Goal: Task Accomplishment & Management: Manage account settings

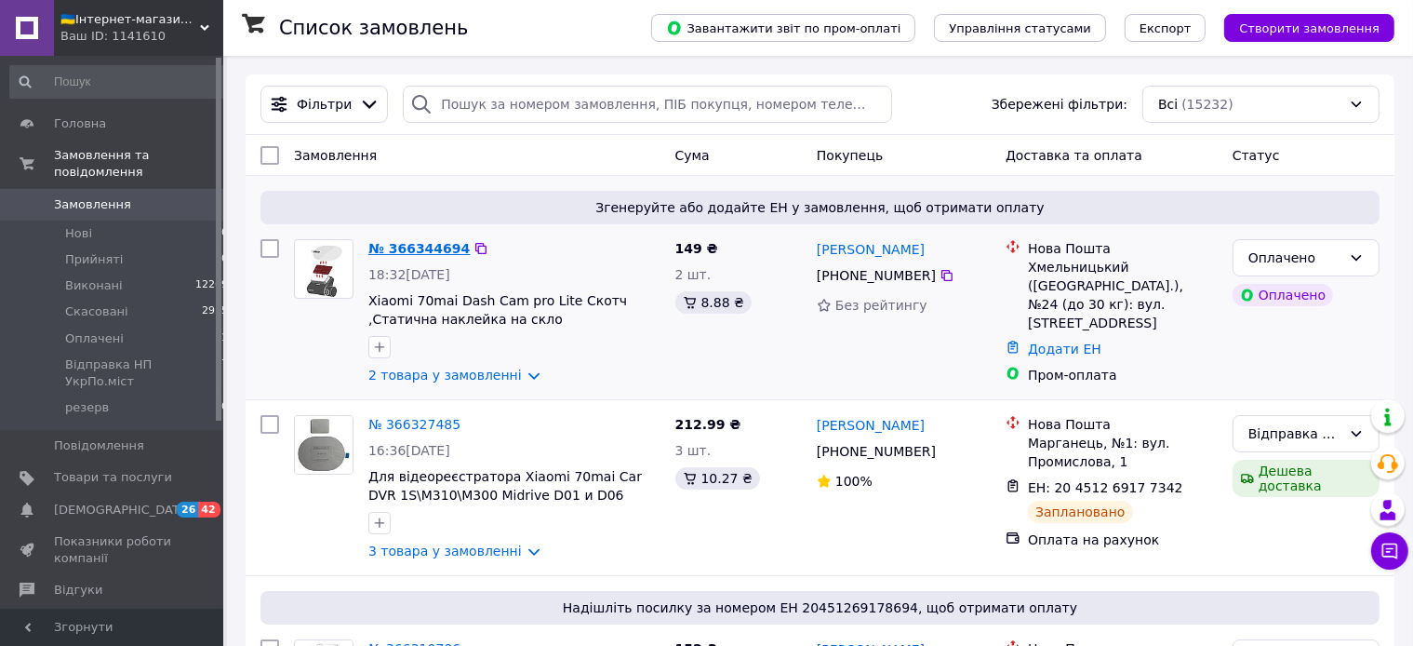
click at [422, 249] on link "№ 366344694" at bounding box center [418, 248] width 101 height 15
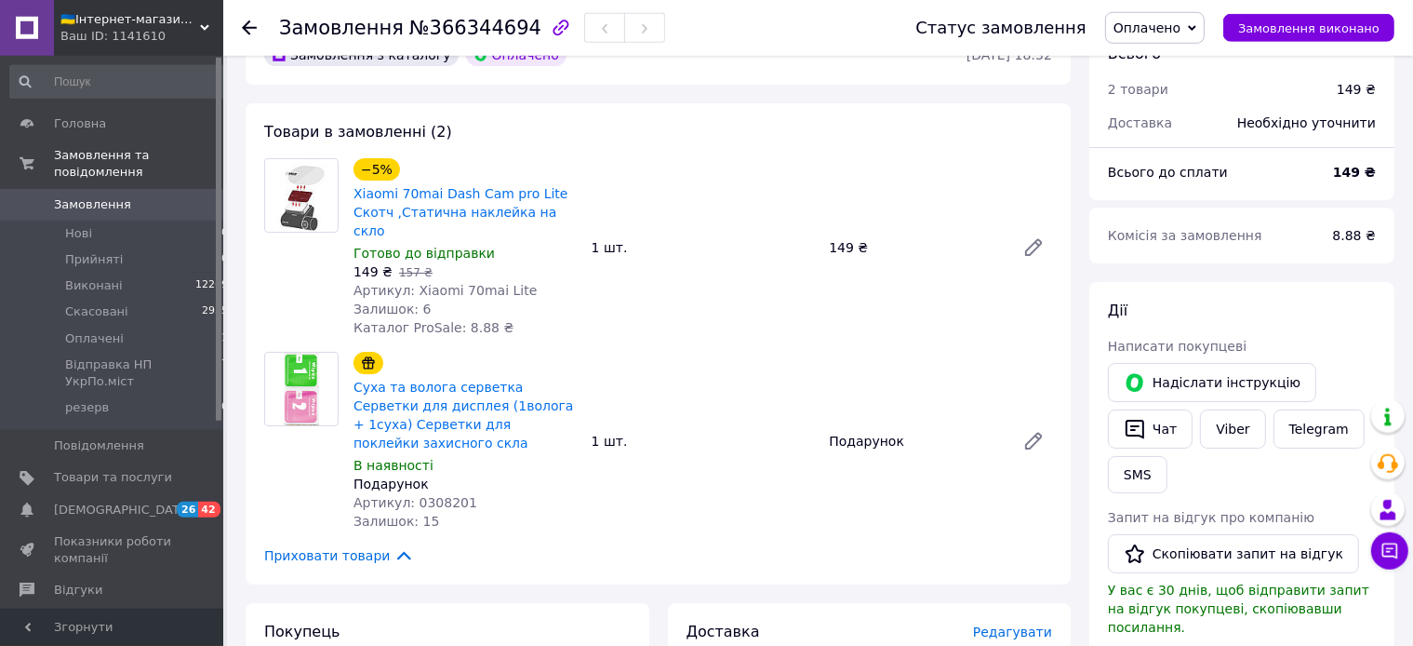
scroll to position [98, 0]
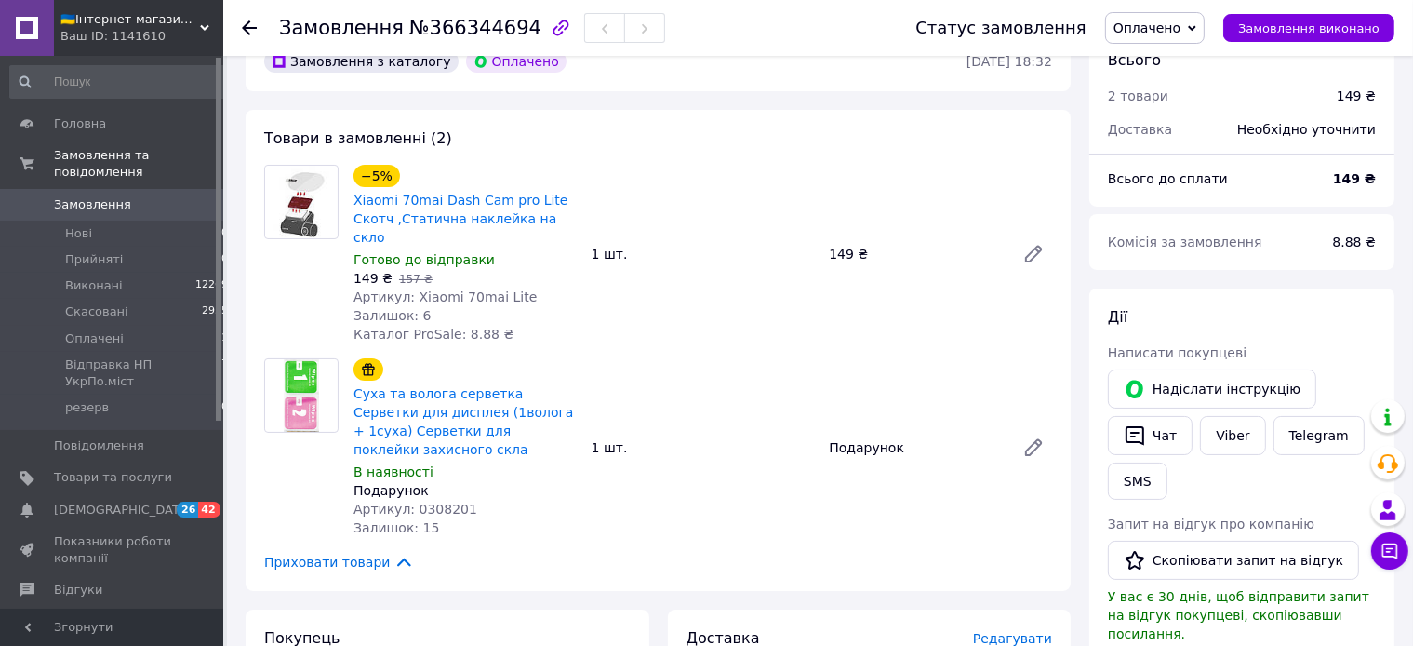
click at [1184, 37] on span "Оплачено" at bounding box center [1155, 28] width 100 height 32
click at [1181, 158] on li "Відправка НП УкрПо.міст" at bounding box center [1195, 149] width 179 height 28
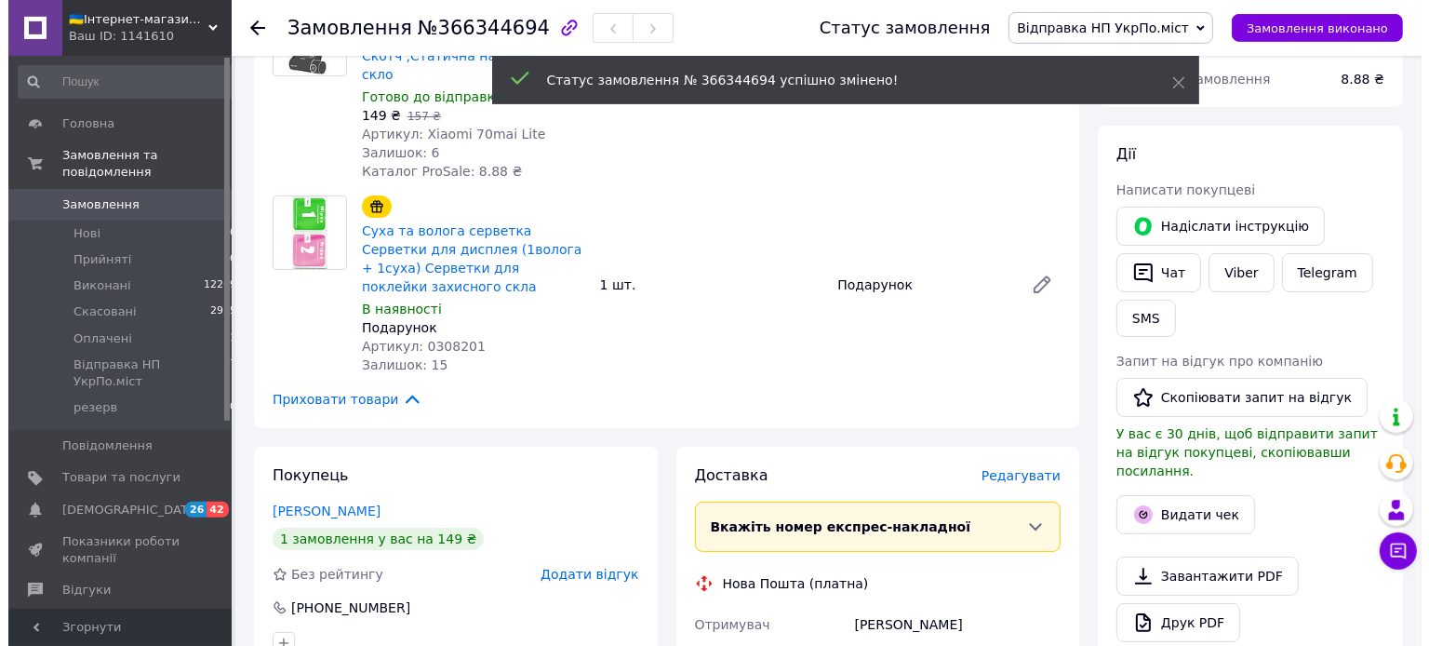
scroll to position [393, 0]
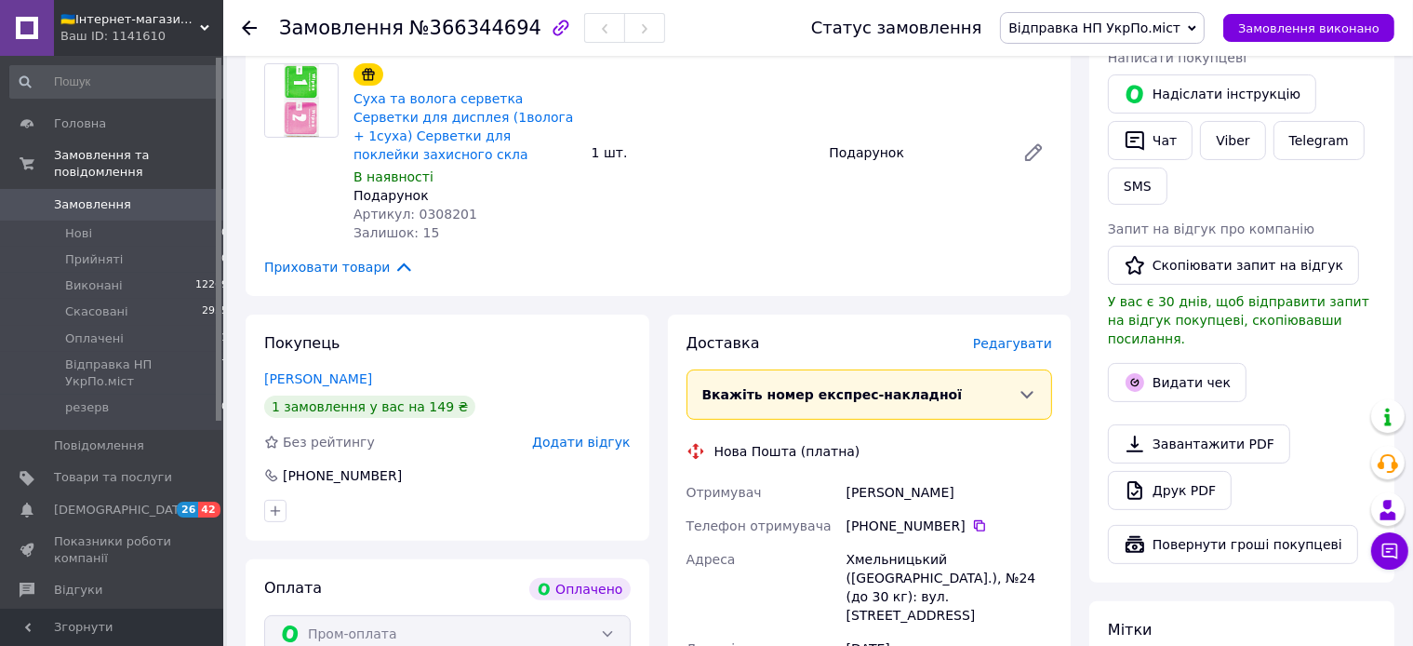
click at [1024, 336] on span "Редагувати" at bounding box center [1012, 343] width 79 height 15
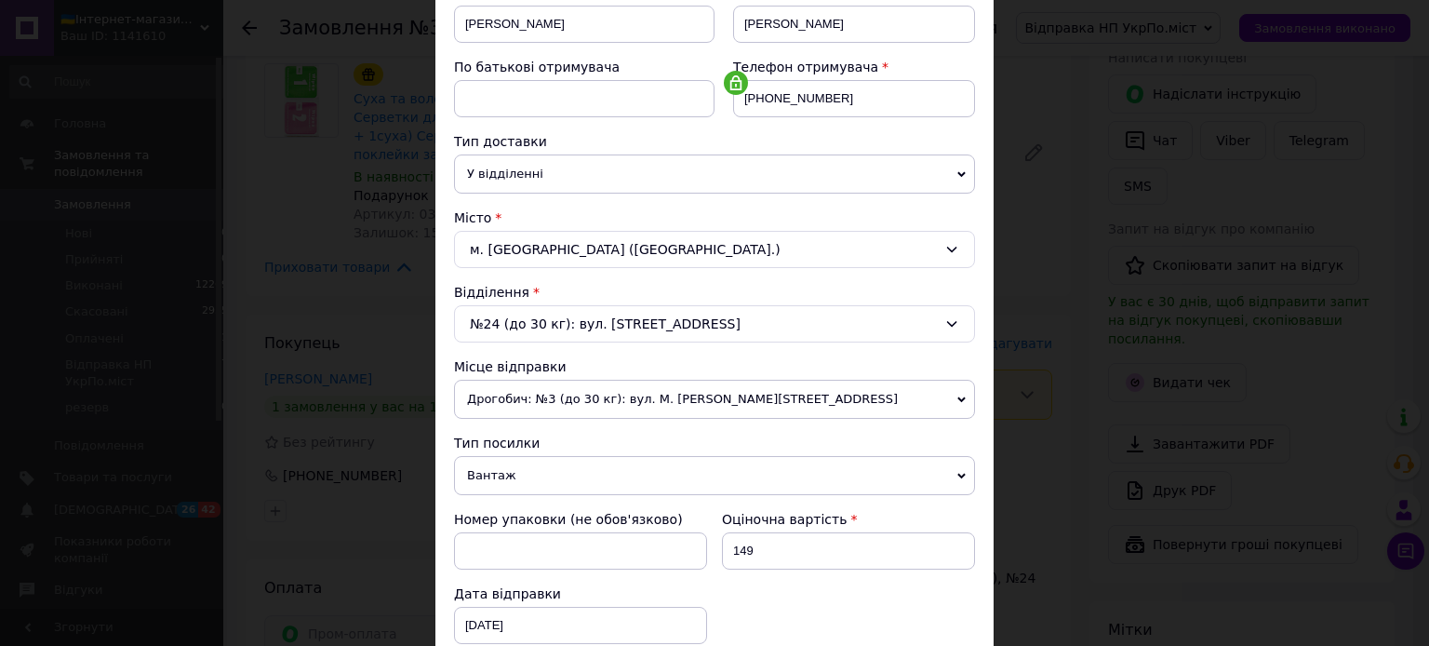
scroll to position [616, 0]
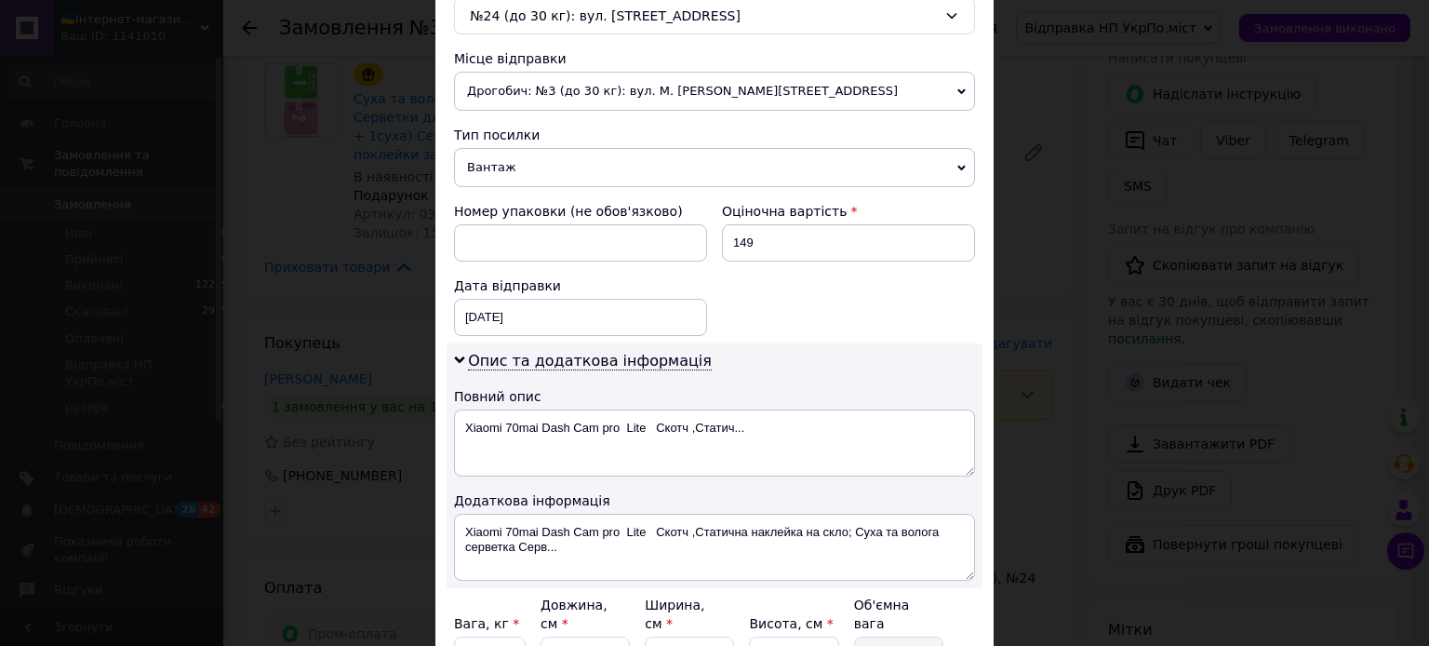
click at [522, 166] on span "Вантаж" at bounding box center [714, 167] width 521 height 39
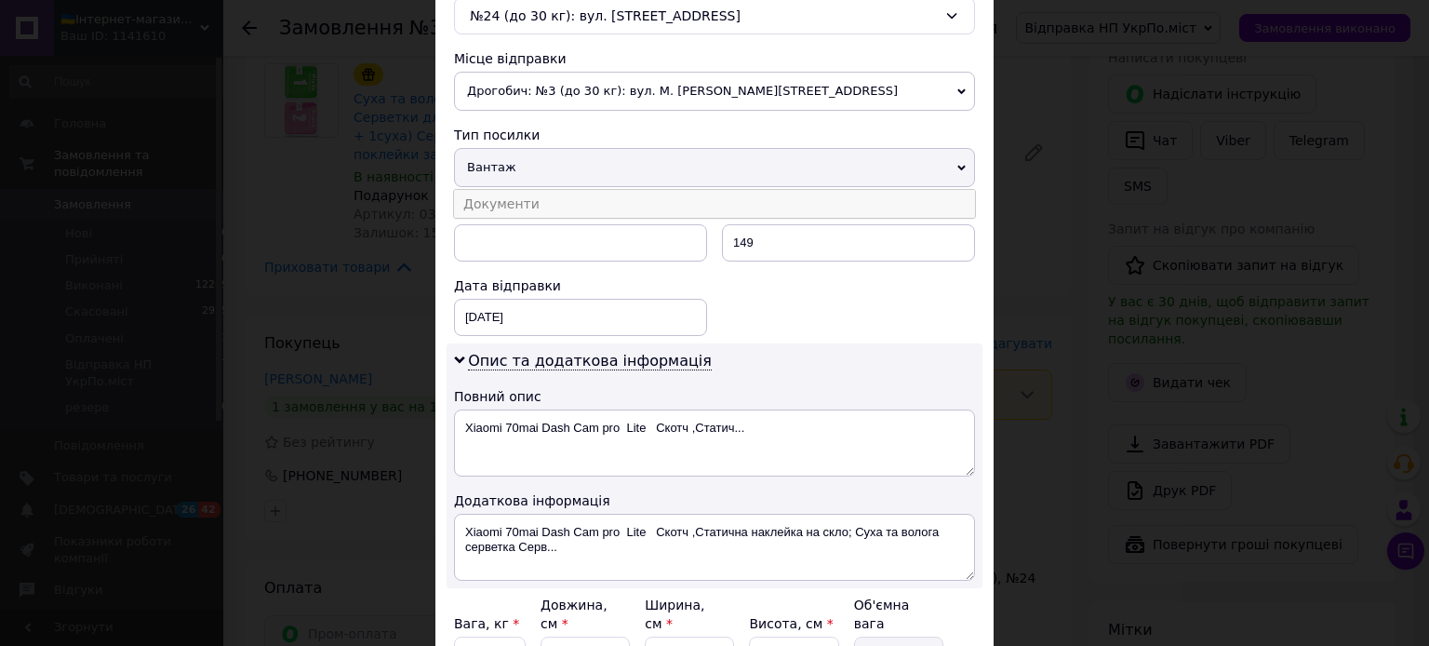
click at [519, 192] on li "Документи" at bounding box center [714, 204] width 521 height 28
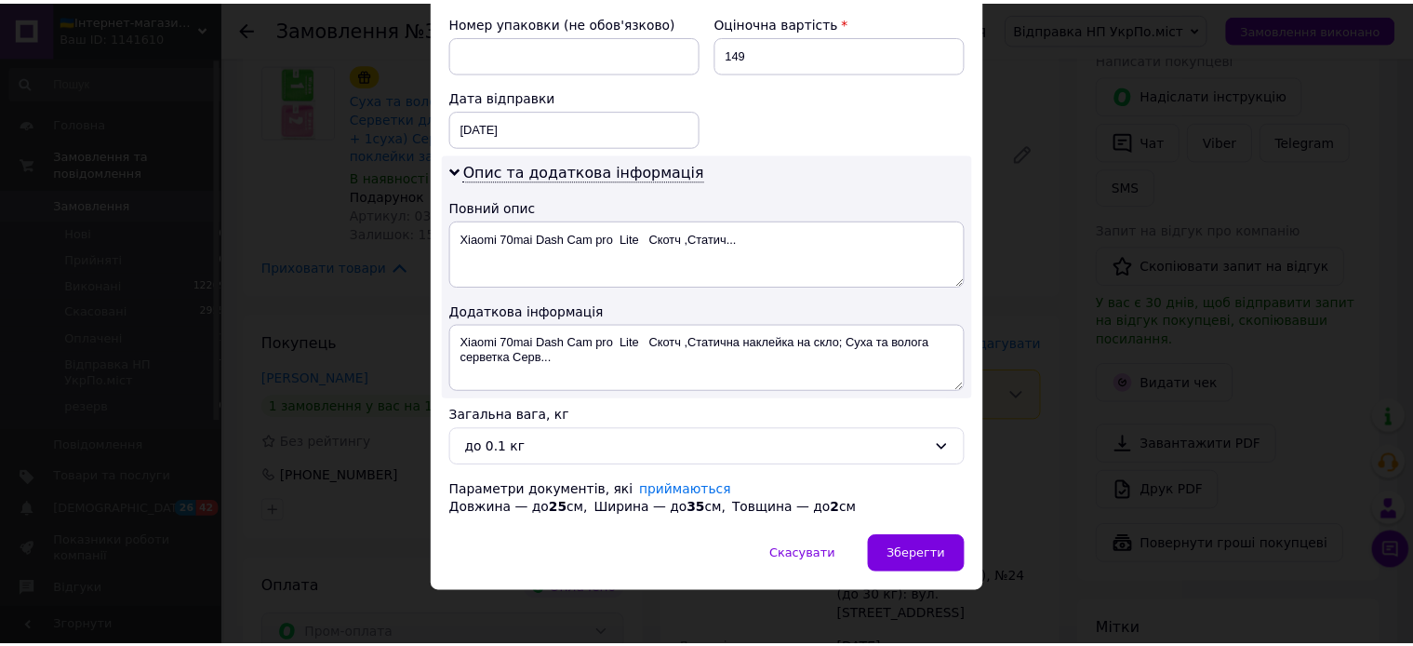
scroll to position [811, 0]
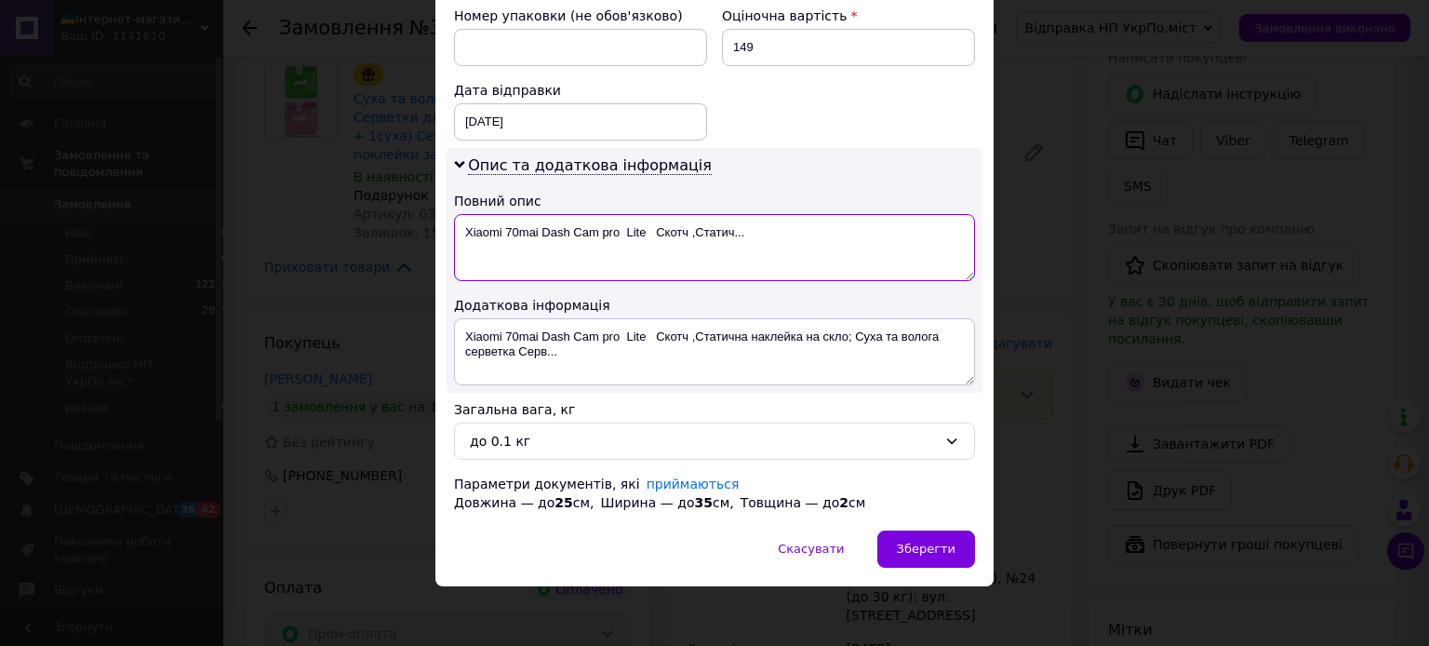
drag, startPoint x: 650, startPoint y: 227, endPoint x: 858, endPoint y: 229, distance: 207.5
click at [858, 229] on textarea "Xiaomi 70mai Dash Cam pro Lite Cкотч ,Статич..." at bounding box center [714, 247] width 521 height 67
type textarea "Xiaomi 70mai Dash Cam pro Lite"
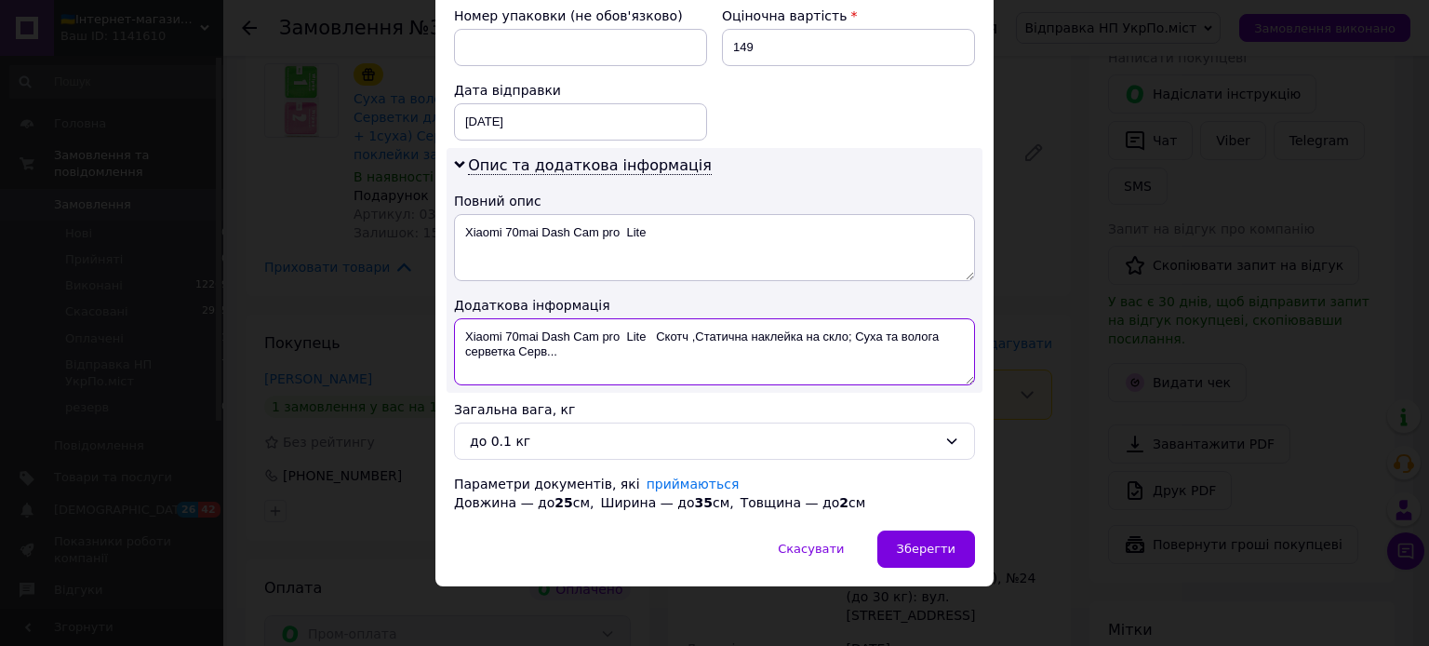
drag, startPoint x: 654, startPoint y: 328, endPoint x: 880, endPoint y: 388, distance: 233.8
click at [880, 385] on textarea "Xiaomi 70mai Dash Cam pro Lite Cкотч ,Статична наклейка на скло; Суха та волога…" at bounding box center [714, 351] width 521 height 67
type textarea "Xiaomi 70mai Dash Cam pro Lite"
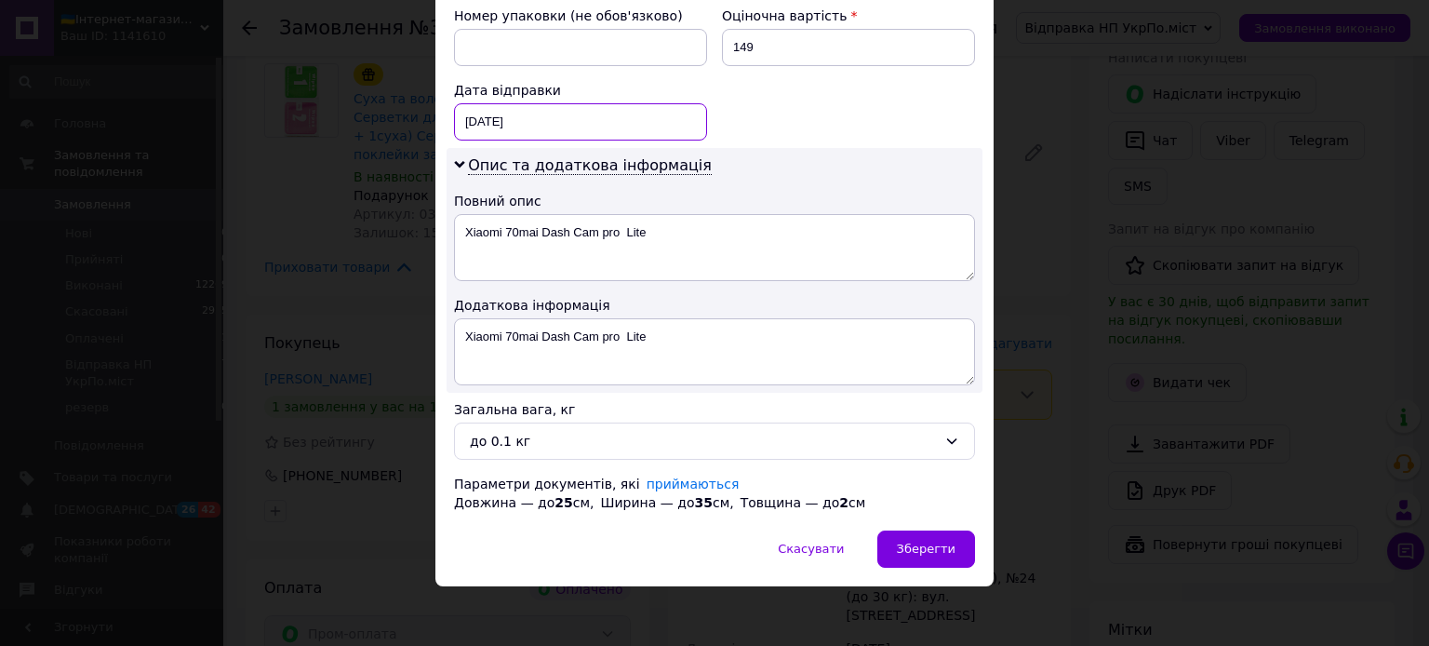
click at [553, 117] on input "[DATE]" at bounding box center [580, 121] width 253 height 37
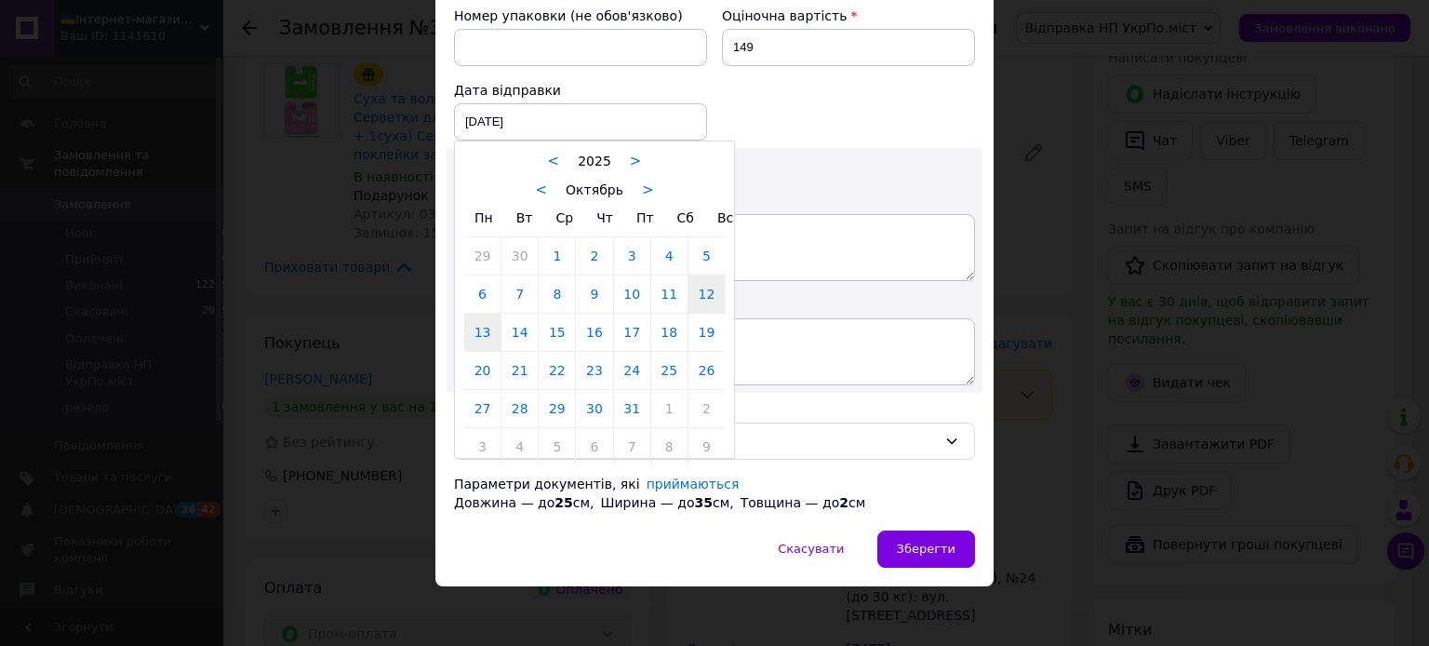
click at [474, 333] on link "13" at bounding box center [482, 332] width 36 height 37
type input "[DATE]"
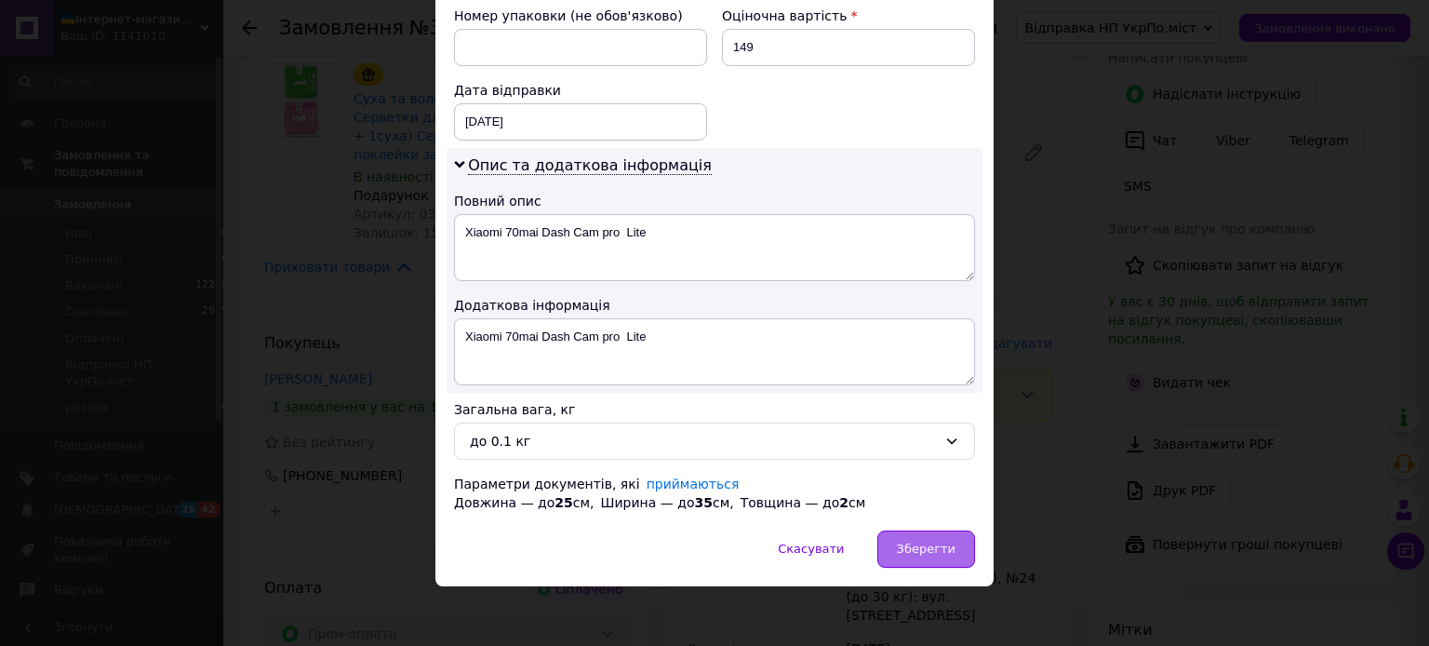
click at [917, 546] on span "Зберегти" at bounding box center [926, 548] width 59 height 14
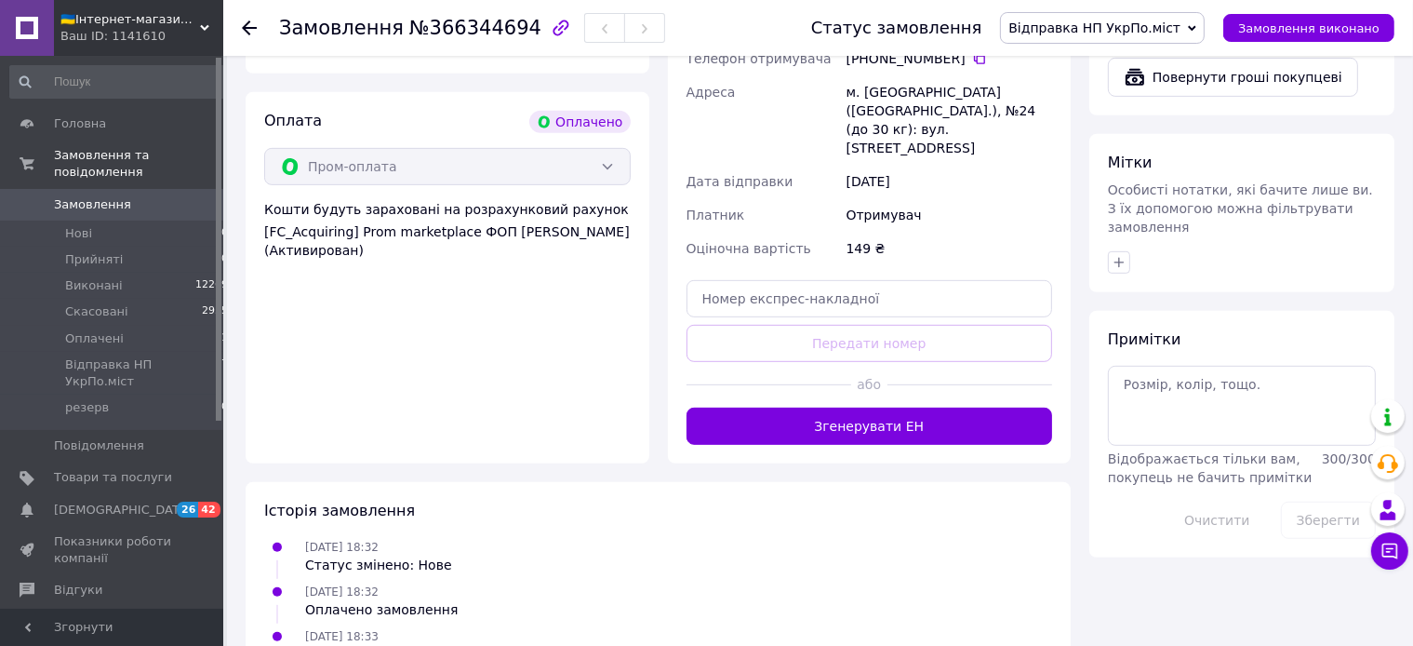
scroll to position [884, 0]
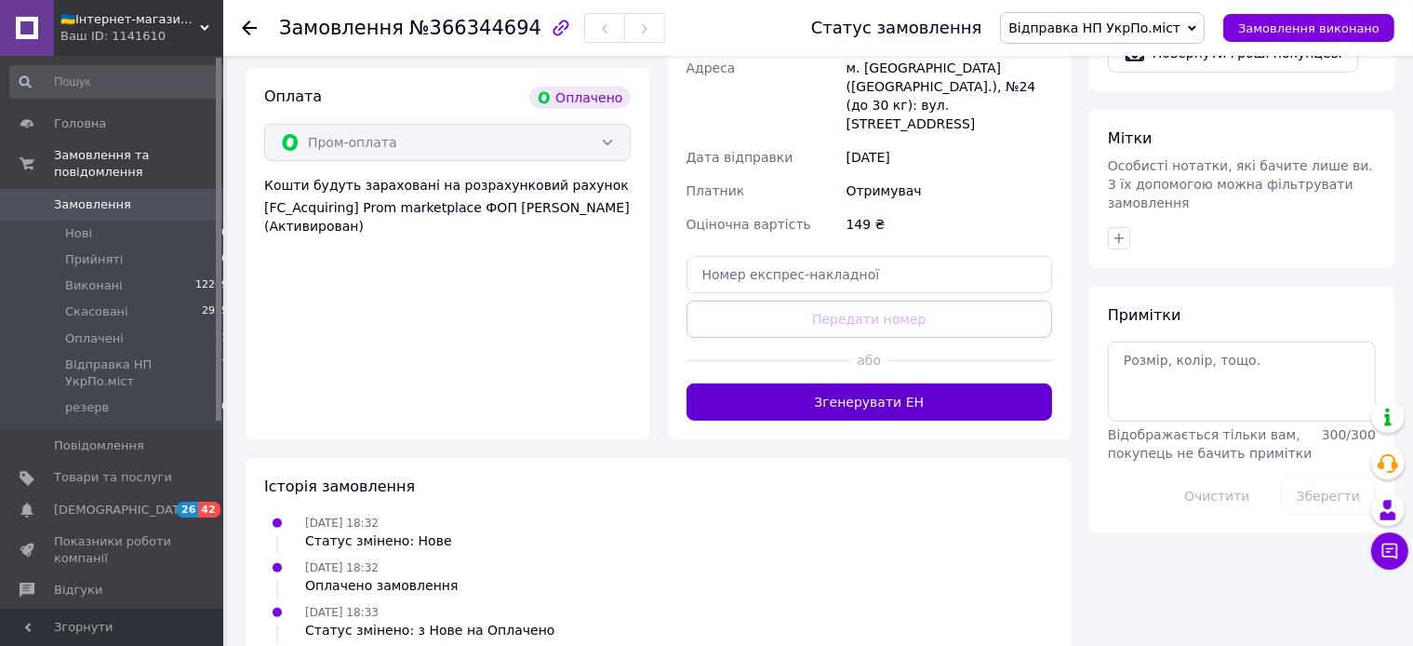
click at [879, 383] on button "Згенерувати ЕН" at bounding box center [870, 401] width 367 height 37
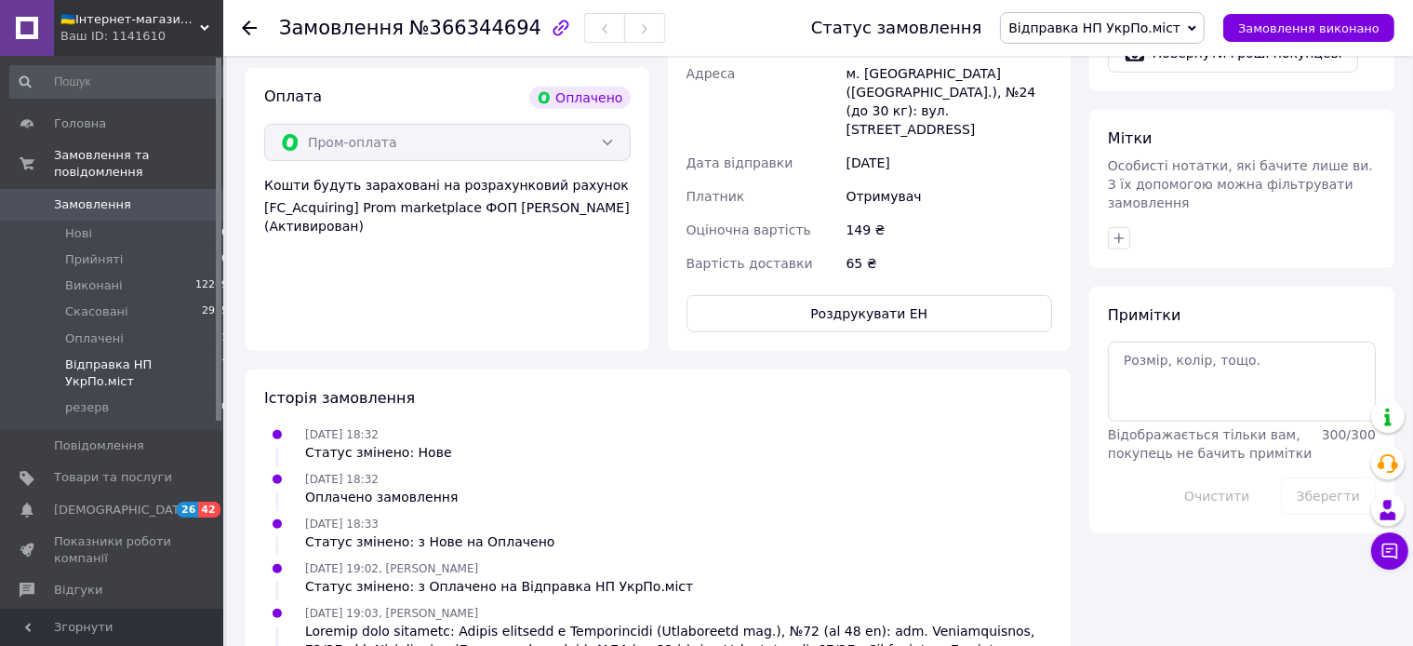
click at [125, 356] on span "Відправка НП УкрПо.міст" at bounding box center [143, 372] width 156 height 33
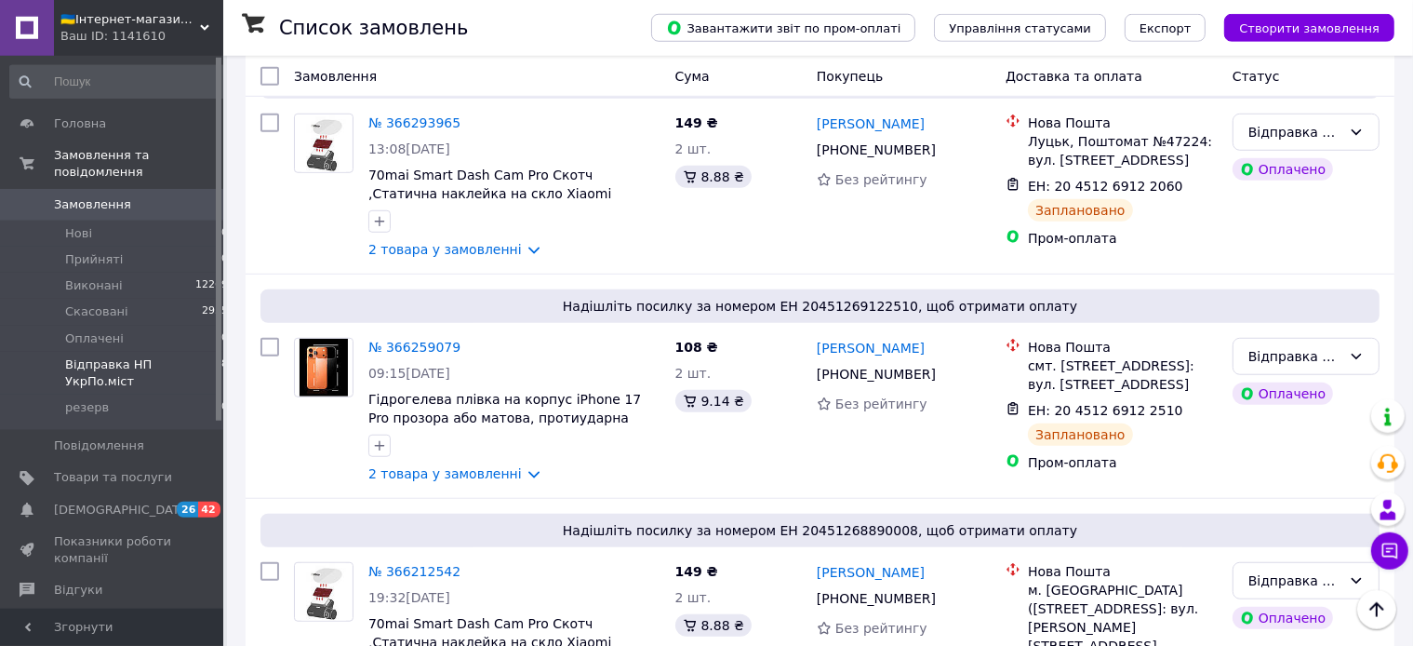
scroll to position [1411, 0]
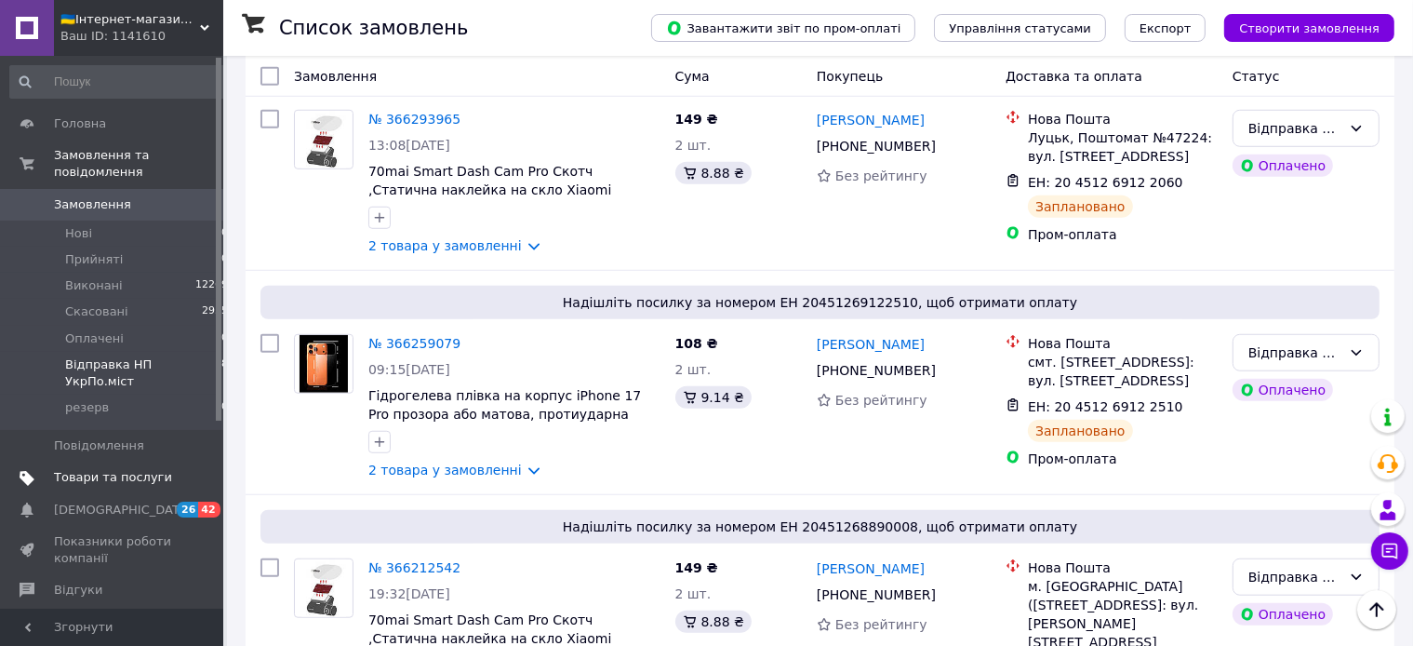
click at [127, 469] on span "Товари та послуги" at bounding box center [113, 477] width 118 height 17
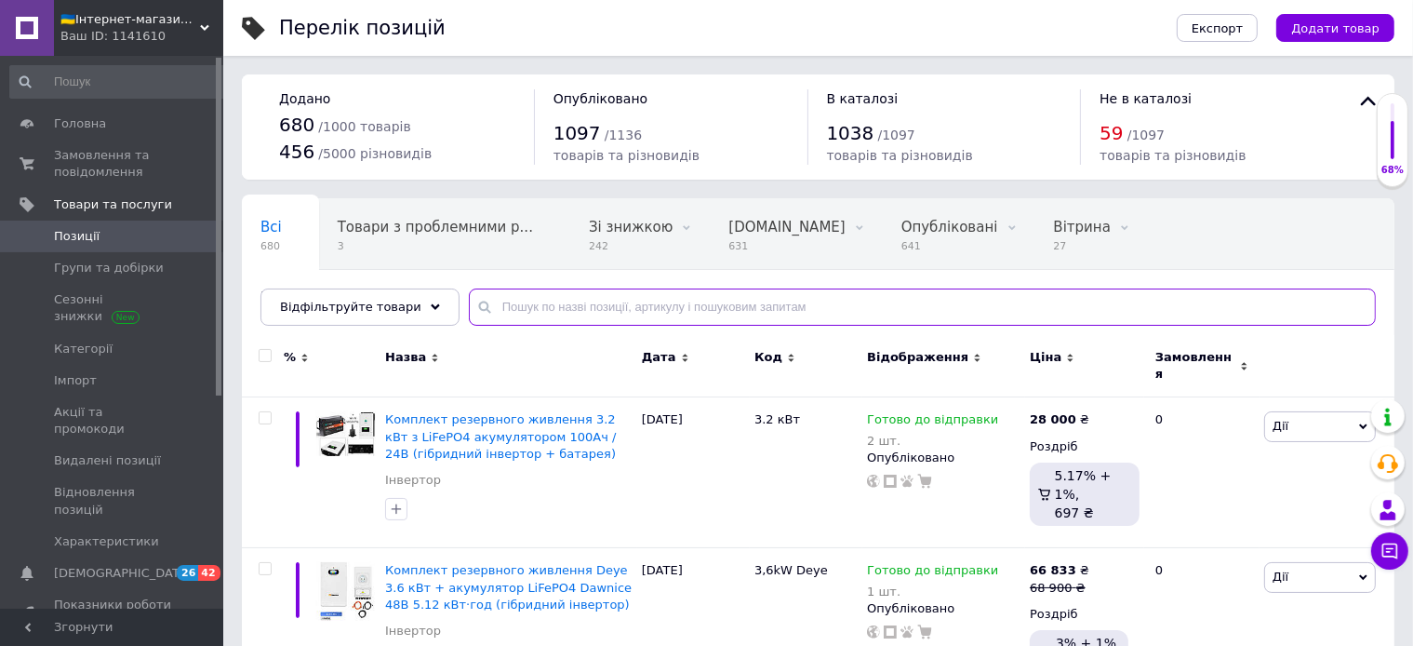
click at [538, 308] on input "text" at bounding box center [922, 306] width 907 height 37
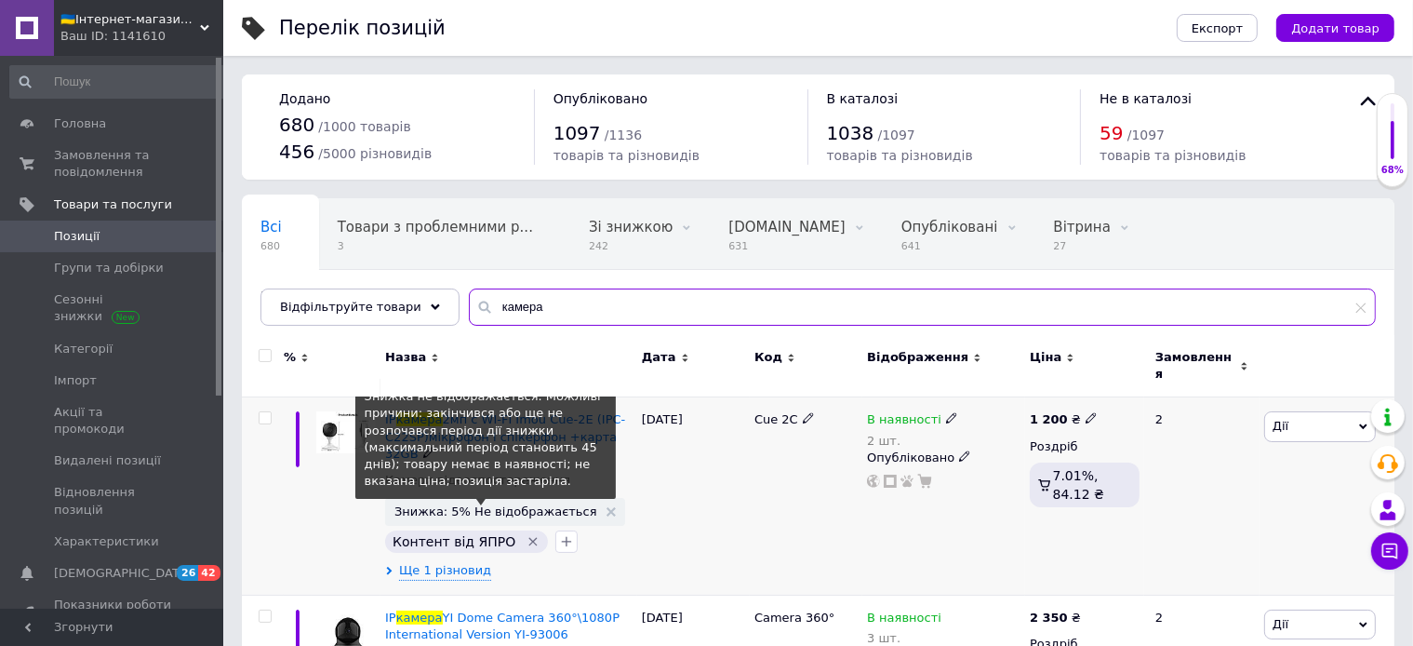
type input "камера"
click at [519, 505] on span "Знижка: 5% Не відображається" at bounding box center [495, 511] width 202 height 12
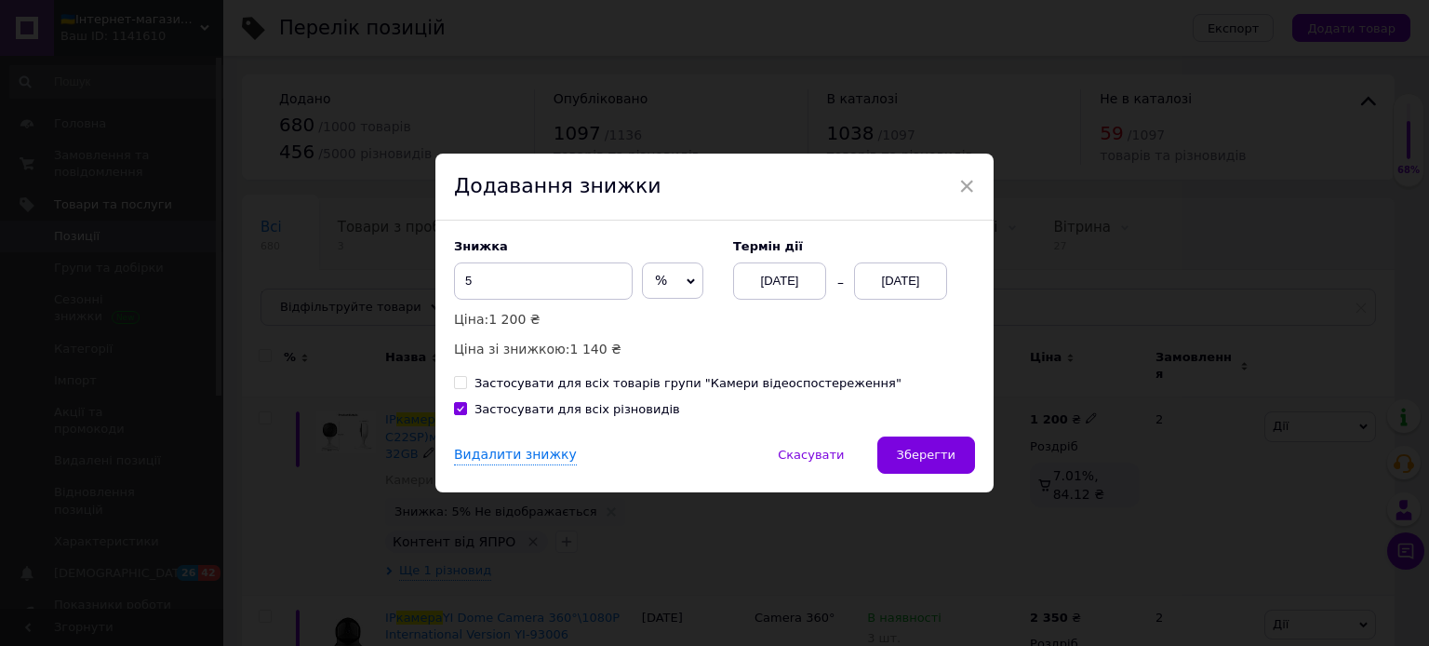
click at [908, 282] on div "[DATE]" at bounding box center [900, 280] width 93 height 37
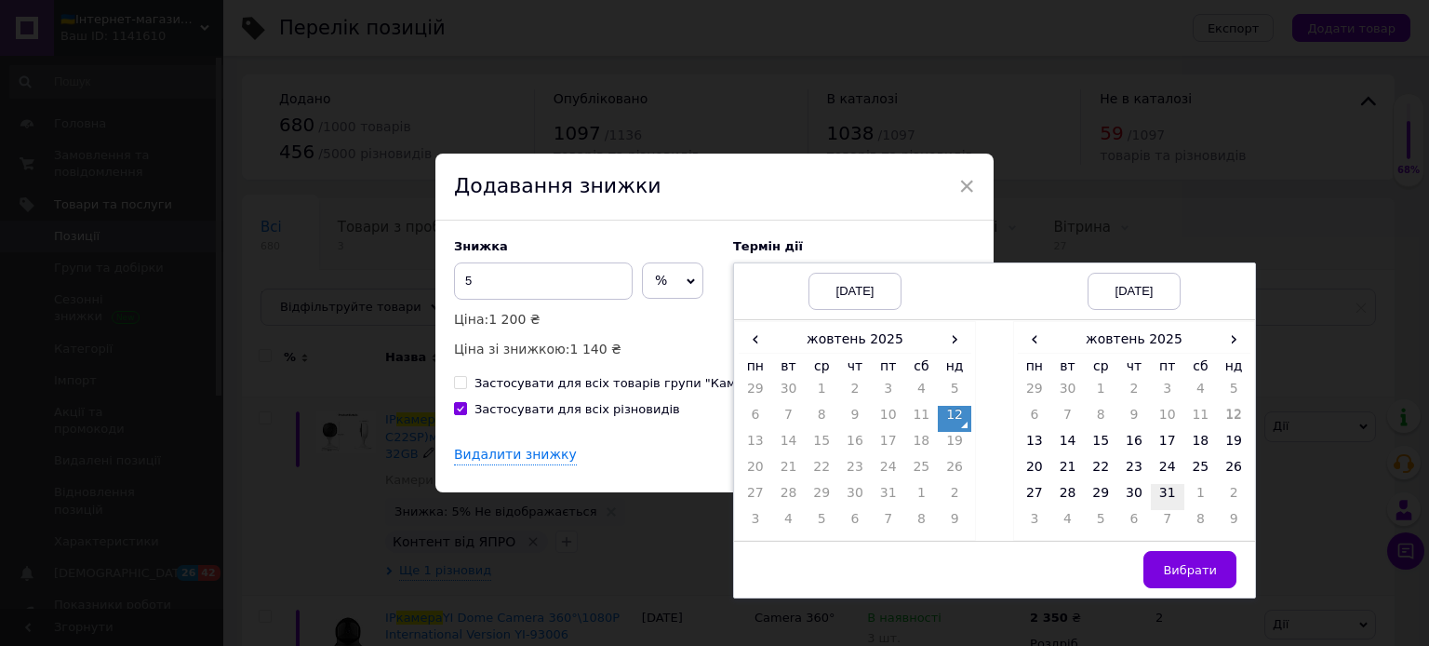
click at [1155, 496] on td "31" at bounding box center [1167, 497] width 33 height 26
click at [1185, 550] on td "Вибрати" at bounding box center [1134, 569] width 242 height 57
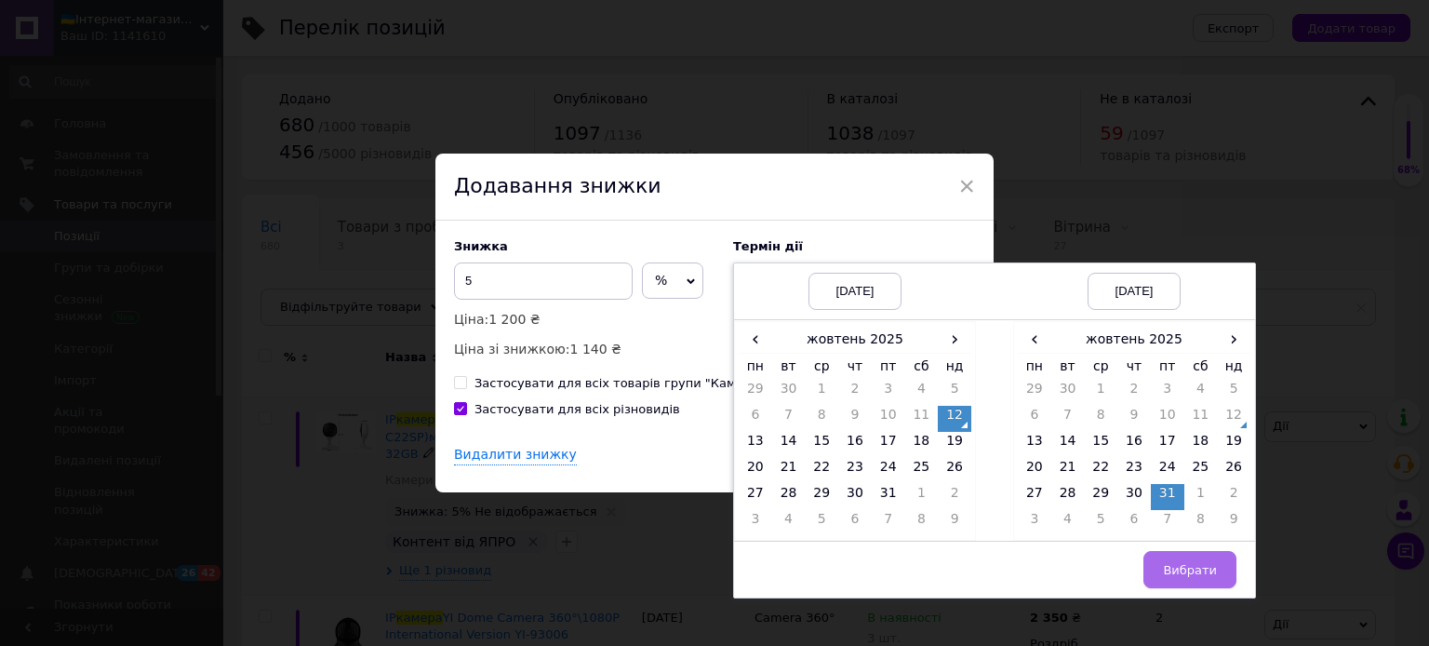
click at [1178, 567] on span "Вибрати" at bounding box center [1190, 570] width 54 height 14
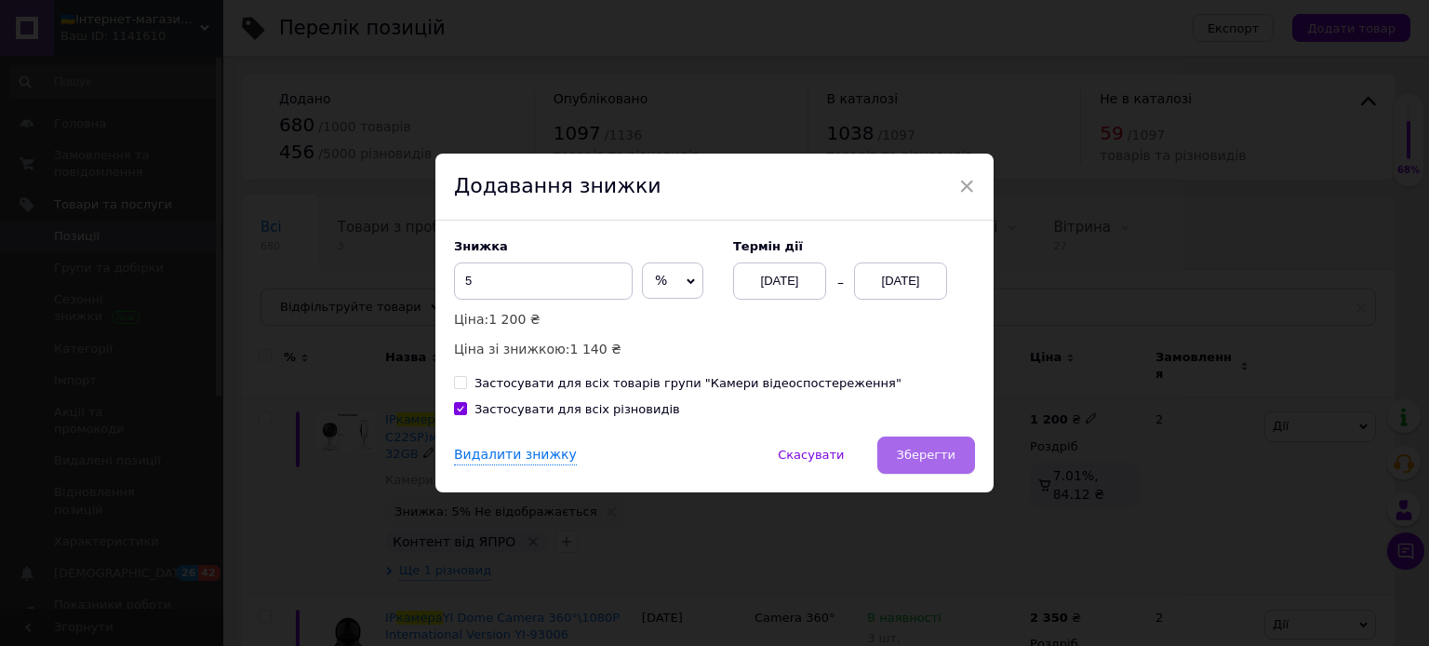
click at [925, 455] on span "Зберегти" at bounding box center [926, 454] width 59 height 14
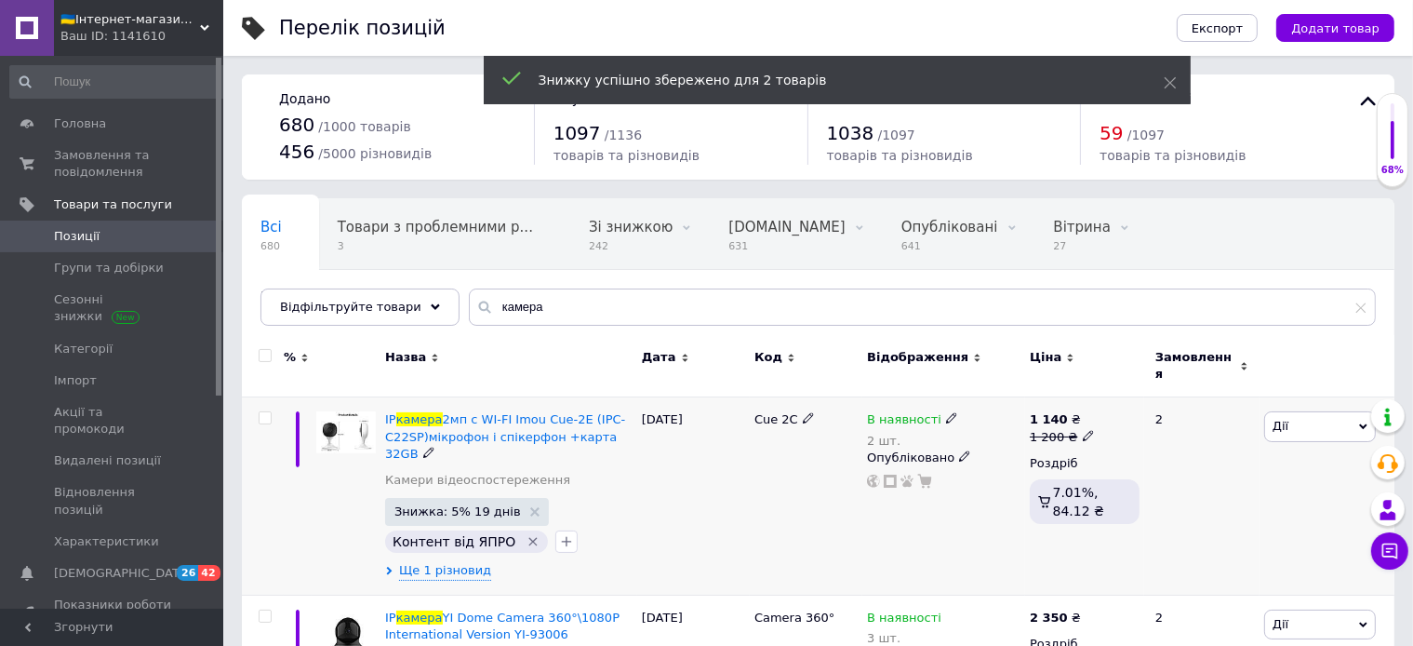
scroll to position [294, 0]
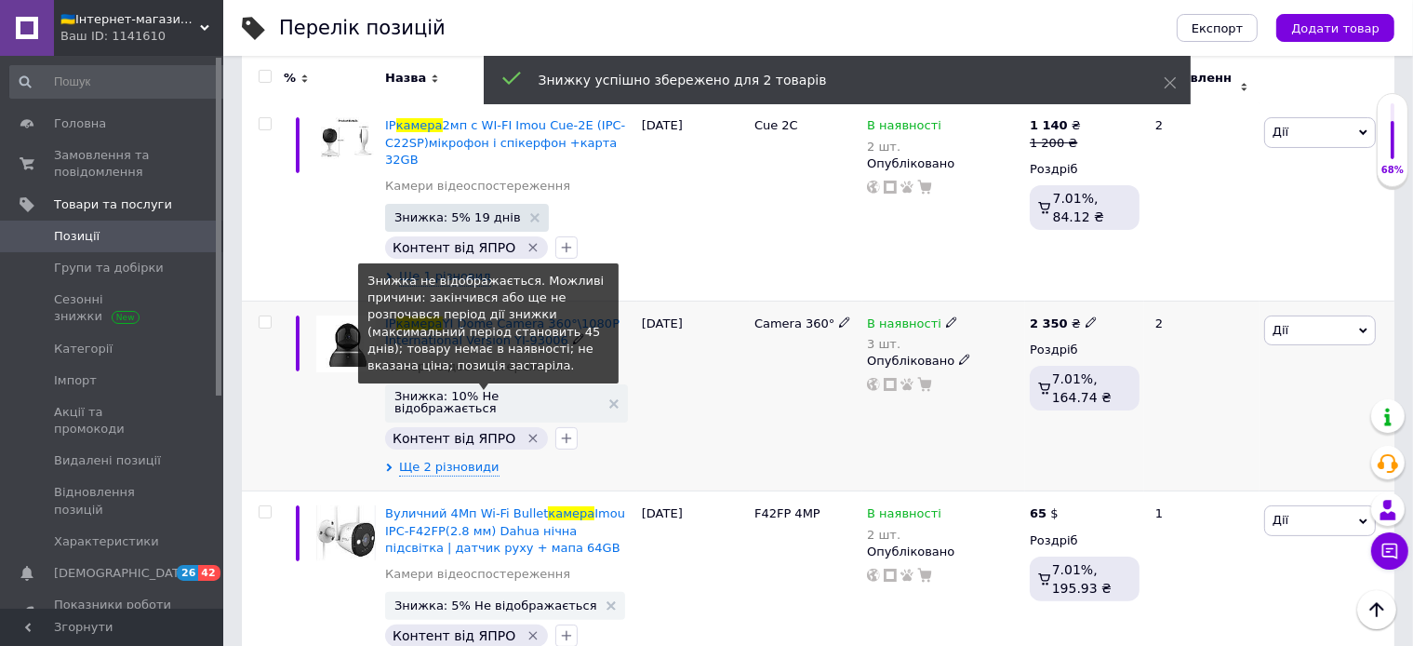
click at [552, 390] on span "Знижка: 10% Не відображається" at bounding box center [497, 402] width 206 height 24
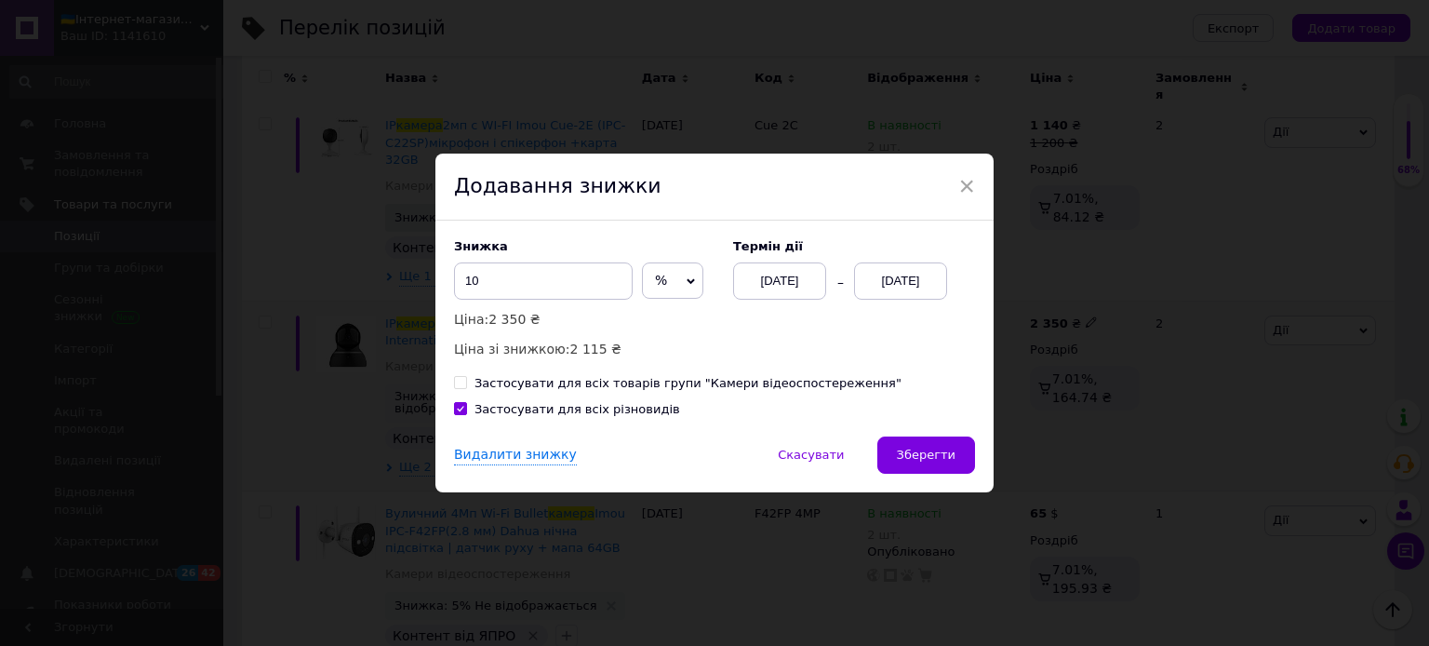
click at [917, 284] on div "[DATE]" at bounding box center [900, 280] width 93 height 37
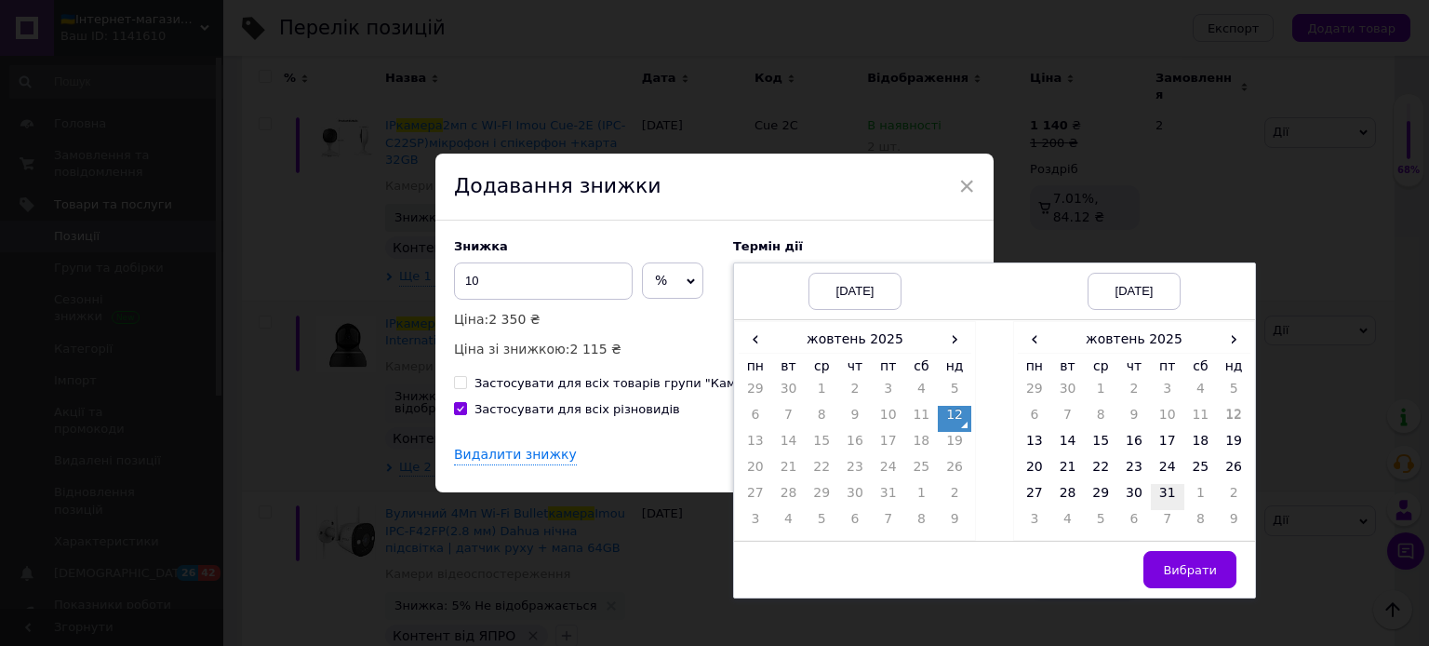
click at [1159, 493] on td "31" at bounding box center [1167, 497] width 33 height 26
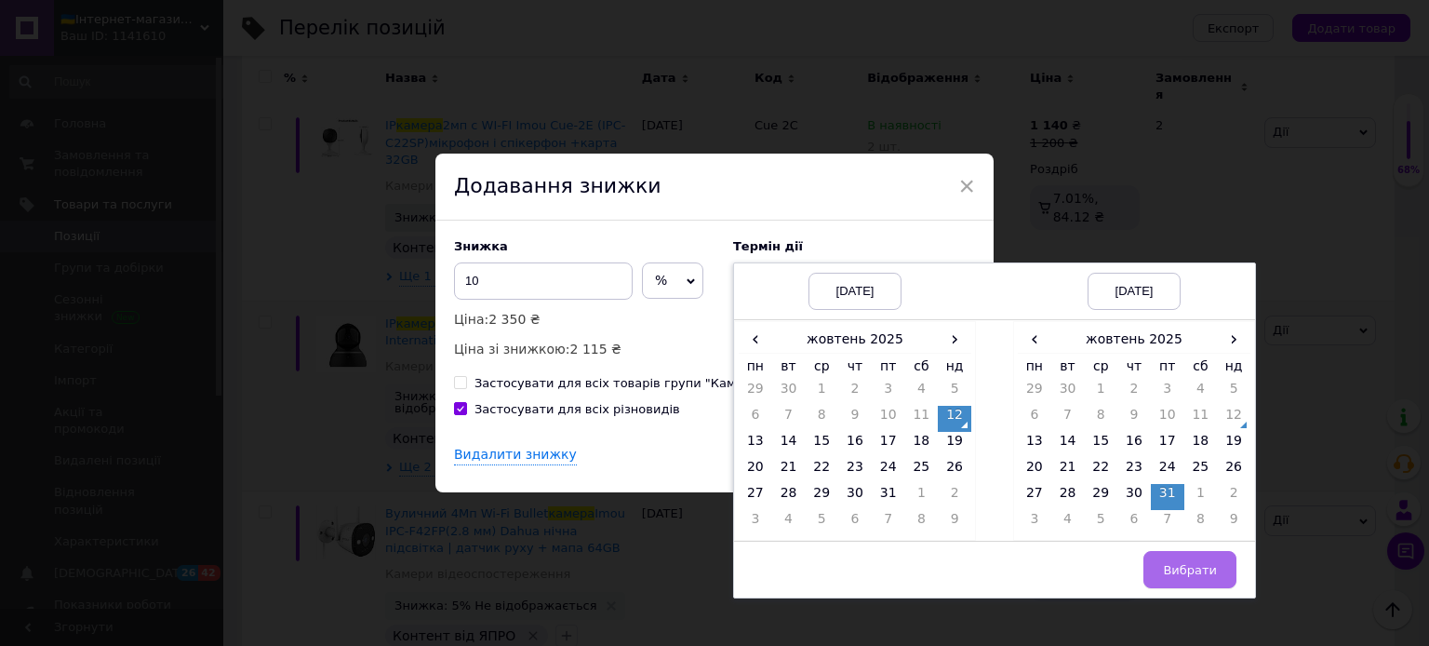
click at [1185, 556] on button "Вибрати" at bounding box center [1189, 569] width 93 height 37
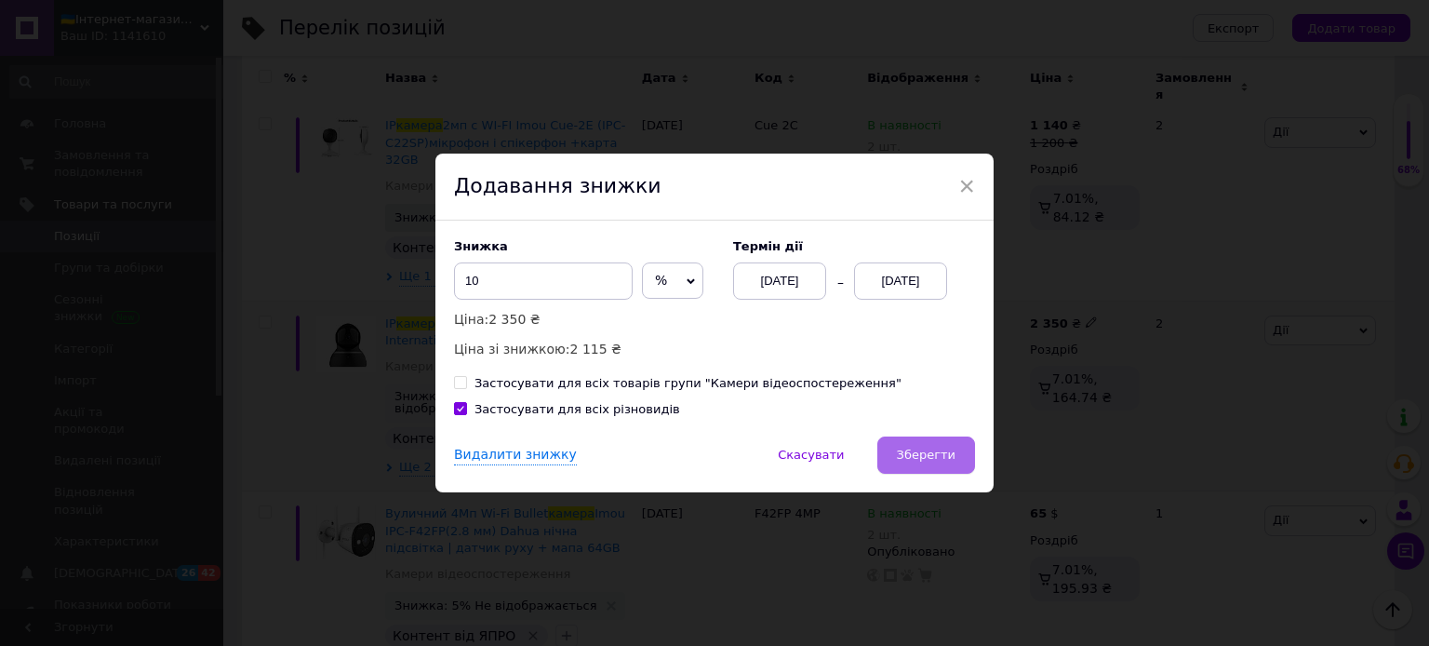
click at [921, 448] on span "Зберегти" at bounding box center [926, 454] width 59 height 14
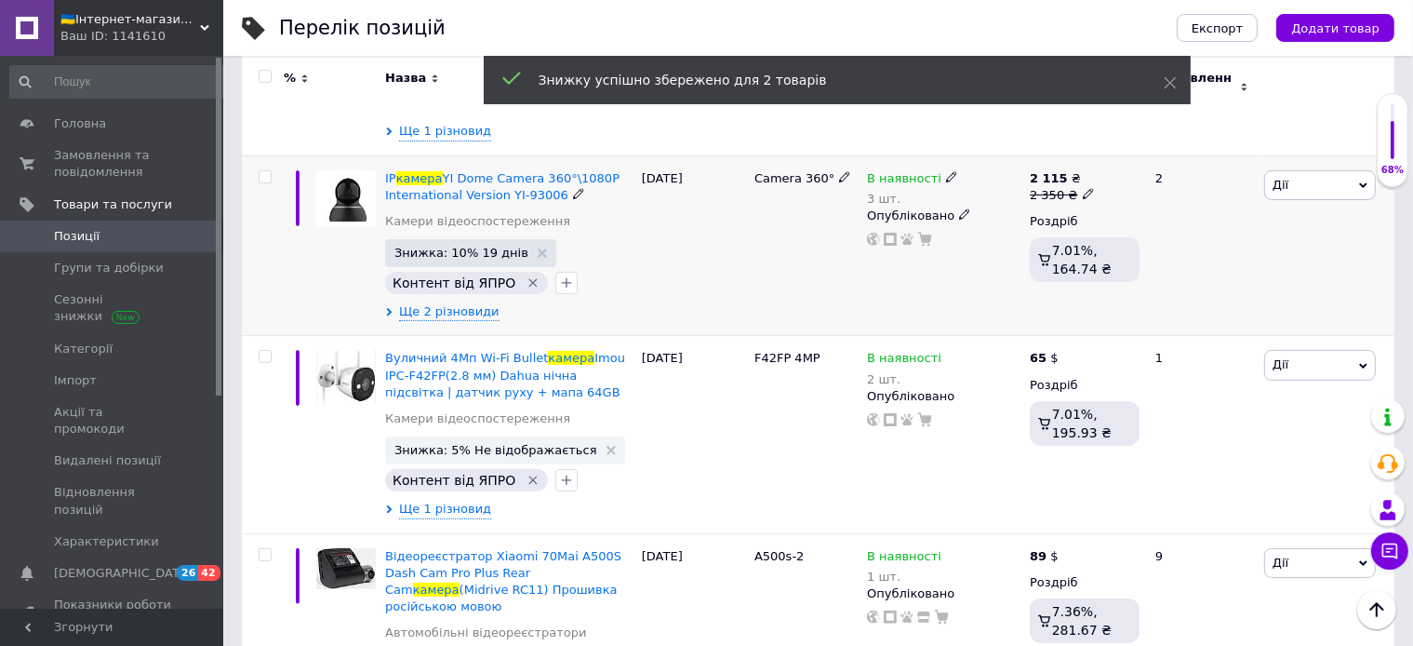
scroll to position [491, 0]
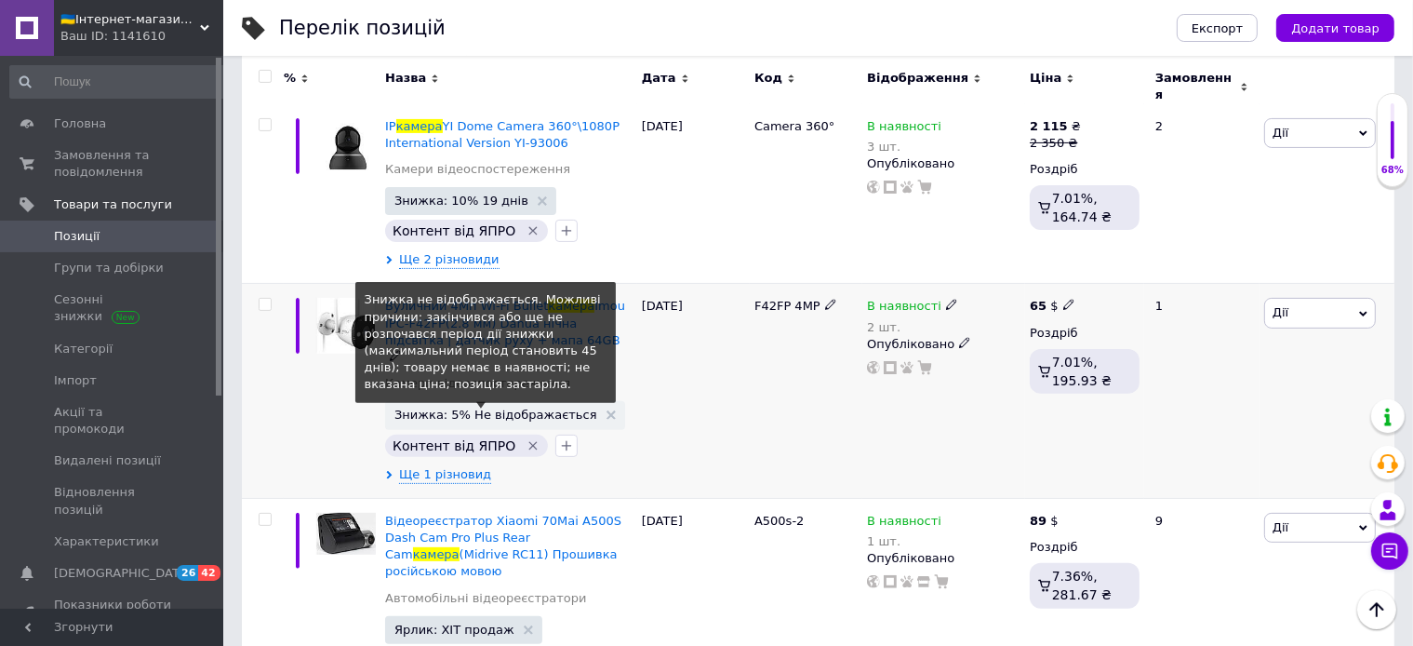
click at [501, 408] on span "Знижка: 5% Не відображається" at bounding box center [495, 414] width 202 height 12
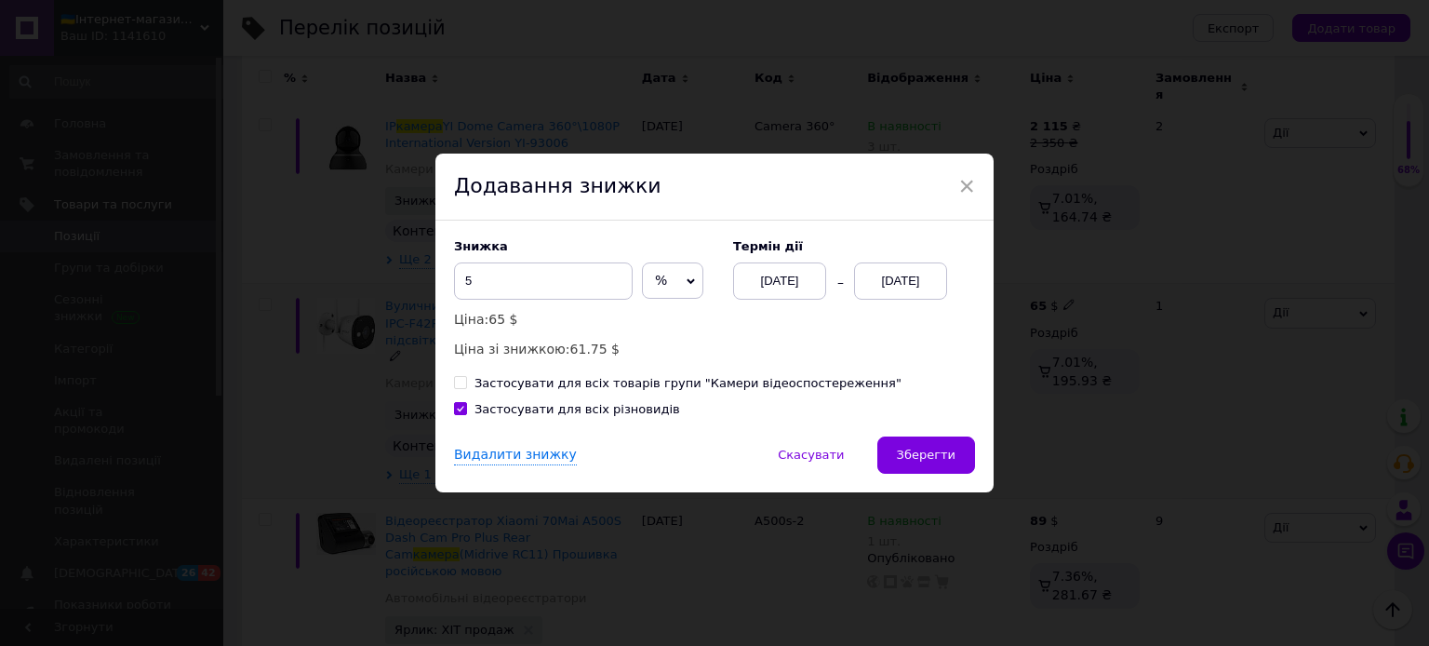
click at [891, 279] on div "[DATE]" at bounding box center [900, 280] width 93 height 37
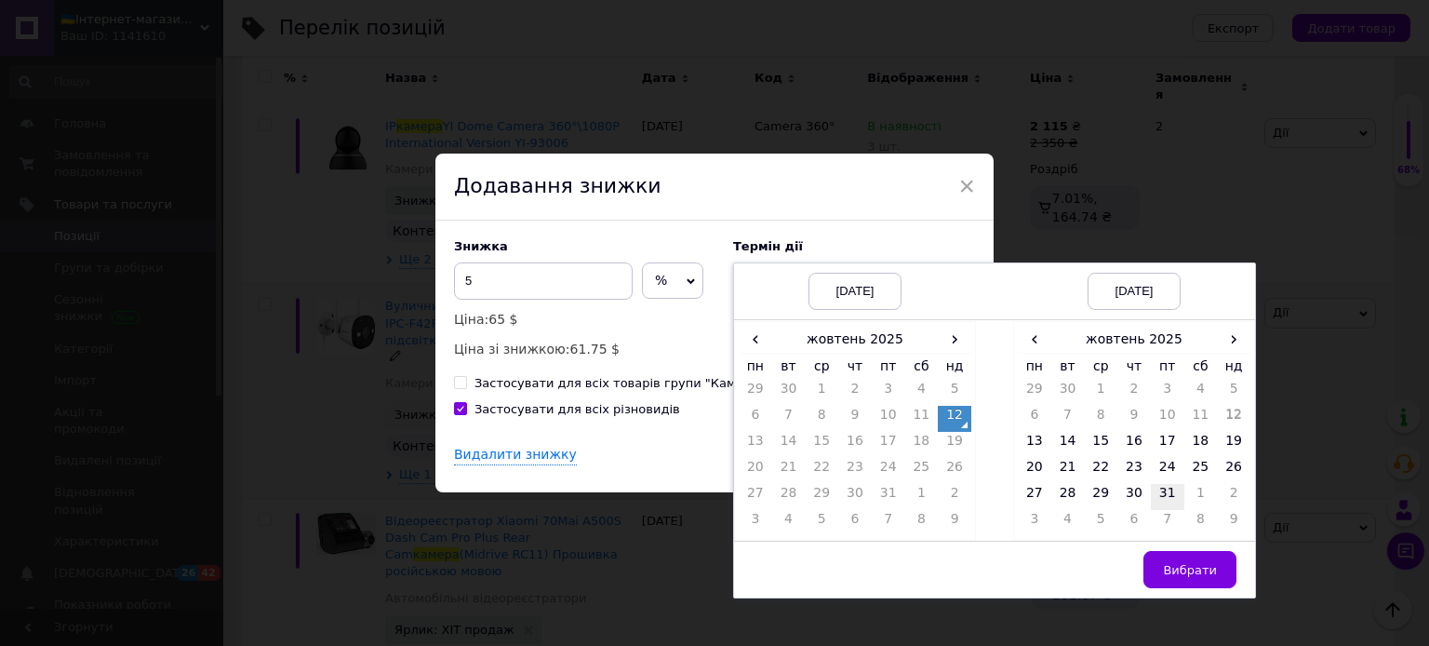
click at [1152, 495] on td "31" at bounding box center [1167, 497] width 33 height 26
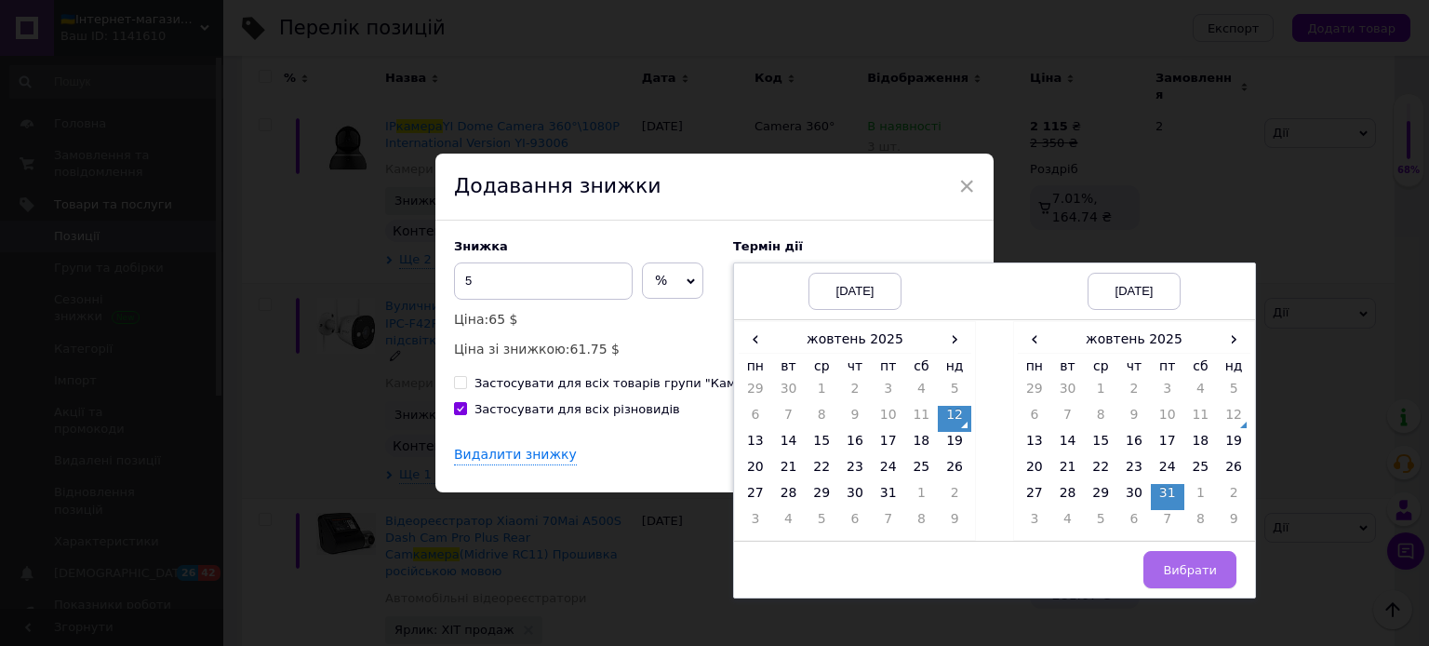
click at [1189, 568] on span "Вибрати" at bounding box center [1190, 570] width 54 height 14
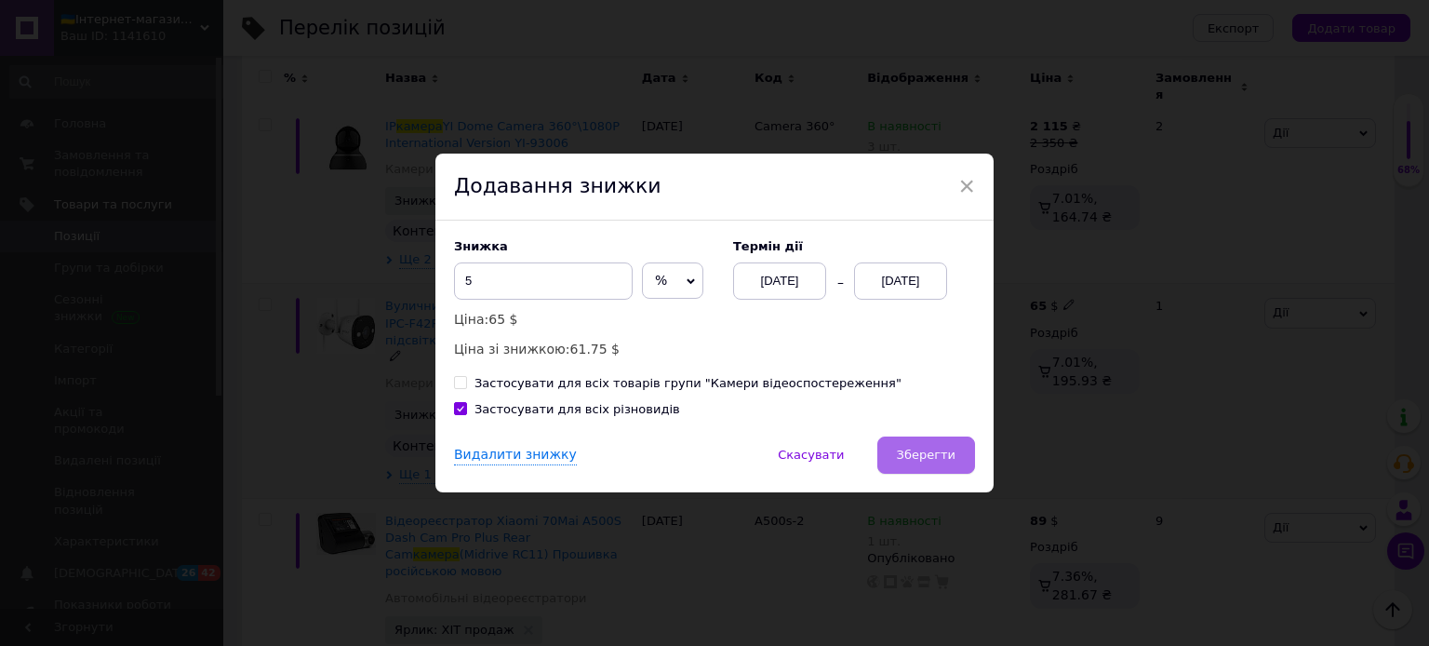
click at [928, 461] on span "Зберегти" at bounding box center [926, 454] width 59 height 14
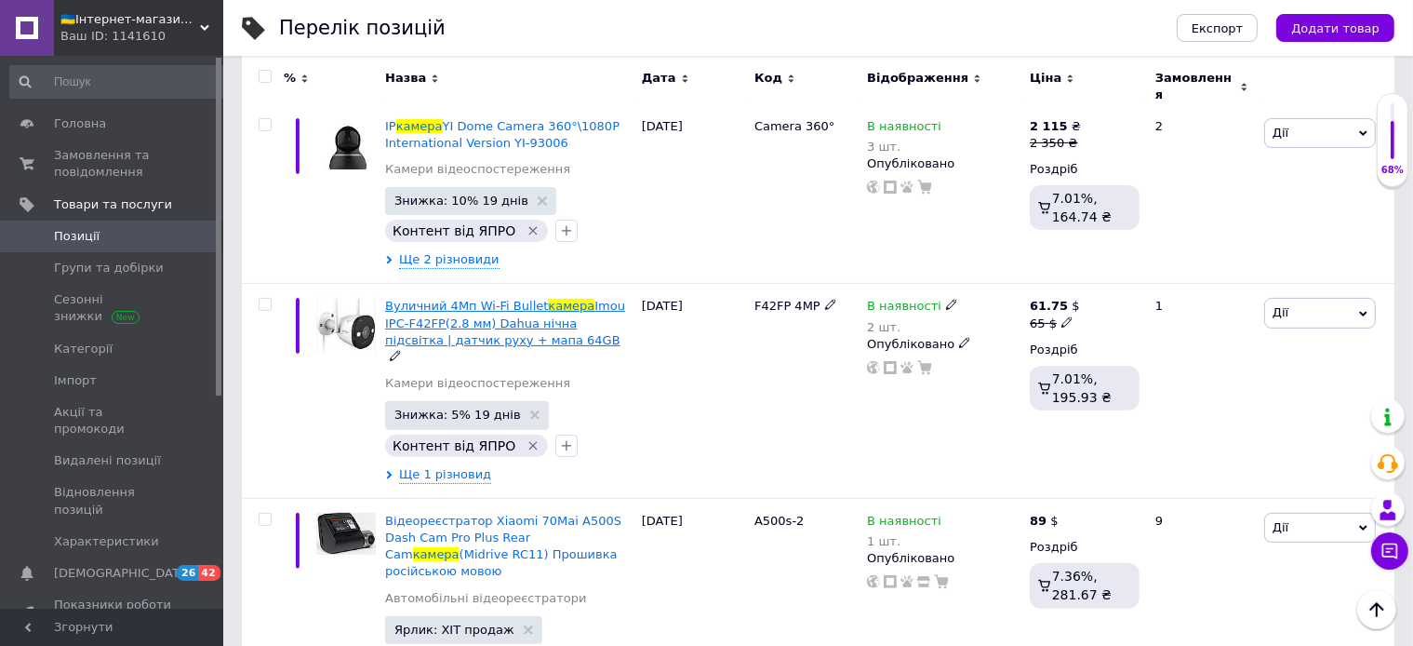
click at [523, 299] on span "Imou IPC-F42FP(2.8 мм) Dahua нічна підсвітка | датчик руху + мапа 64GB" at bounding box center [505, 322] width 240 height 47
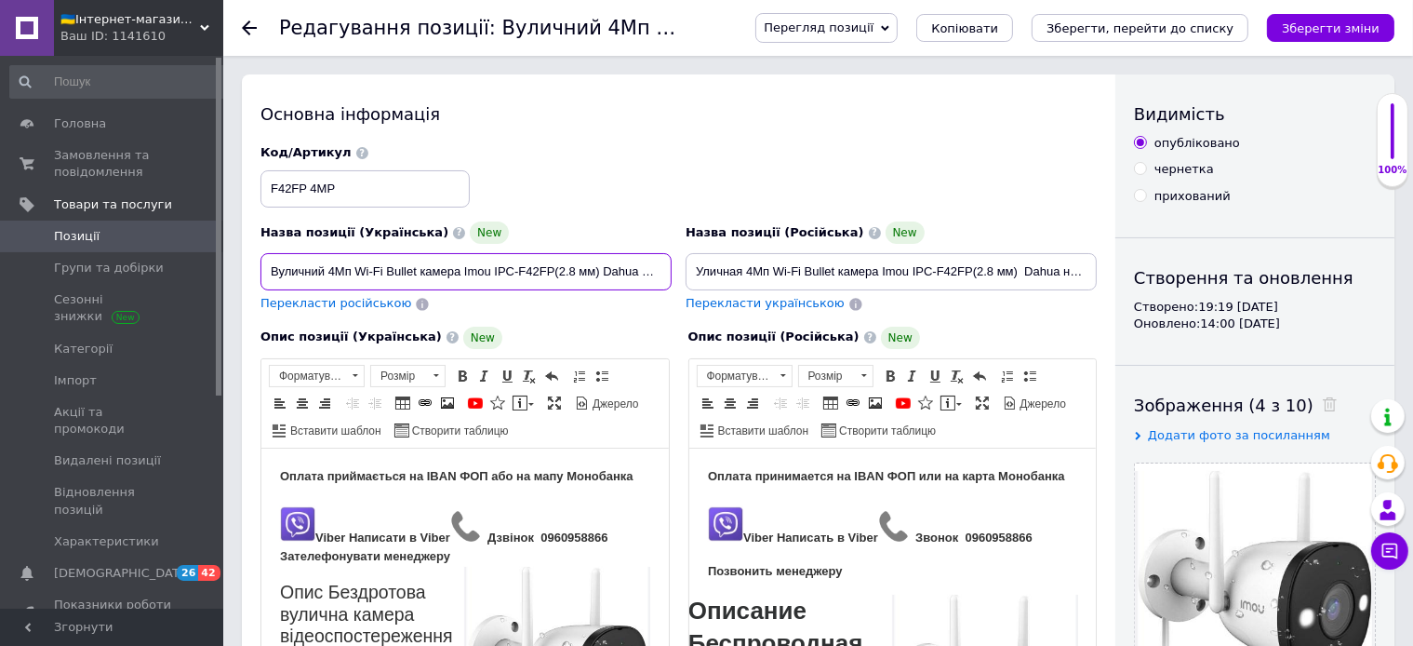
scroll to position [0, 215]
drag, startPoint x: 617, startPoint y: 262, endPoint x: 883, endPoint y: 309, distance: 270.1
click at [672, 290] on input "Вуличний 4Мп Wi-Fi Bullet камера Imou IPC-F42FP(2.8 мм) Dahua нічна підсвітка |…" at bounding box center [465, 271] width 411 height 37
click at [627, 280] on input "Вуличний 4Мп Wi-Fi Bullet камера Imou IPC-F42FP(2.8 мм) Dahua нічна підсвітка |…" at bounding box center [465, 271] width 411 height 37
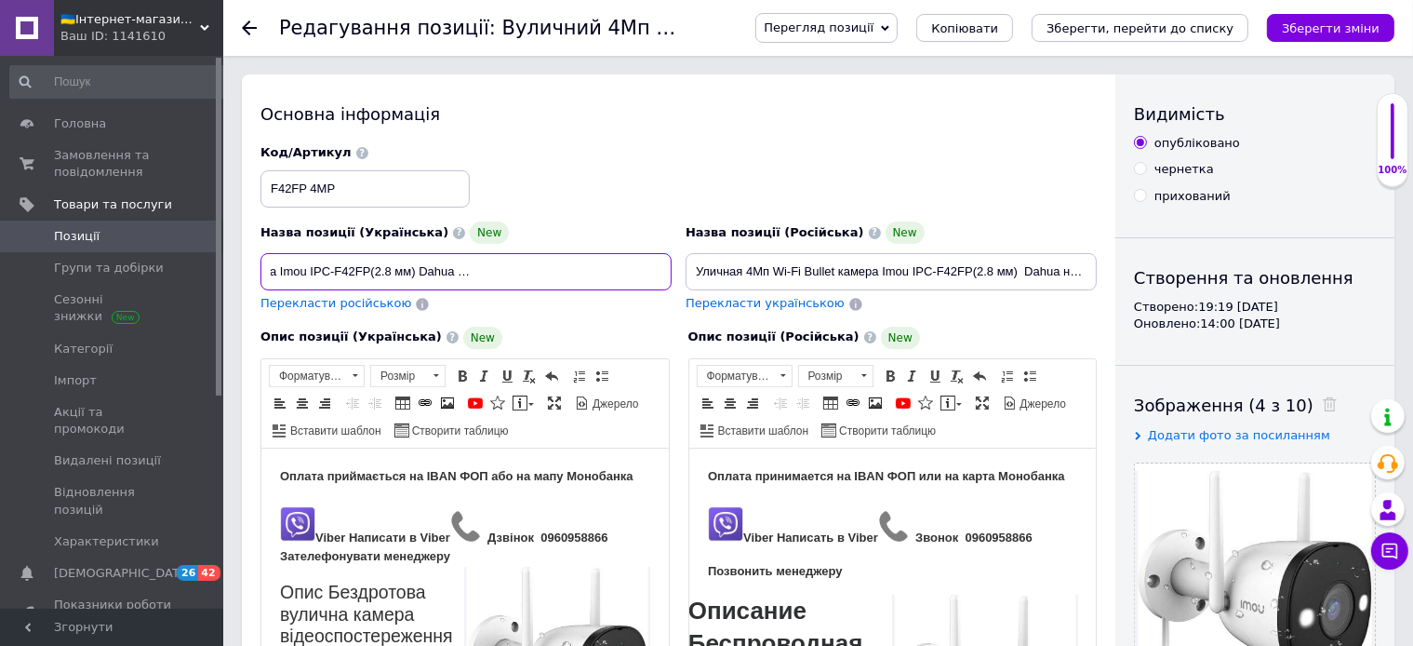
type input "Вуличний 4Мп Wi-Fi Bullet камера Imou IPC-F42FP(2.8 мм) Dahua нічна підсвітка |…"
drag, startPoint x: 745, startPoint y: 269, endPoint x: 1331, endPoint y: 345, distance: 591.1
click at [1097, 290] on input "Уличная 4Мп Wi-Fi Bullet камера Imou IPC-F42FP(2.8 мм) Dahua ночная подсветка |…" at bounding box center [891, 271] width 411 height 37
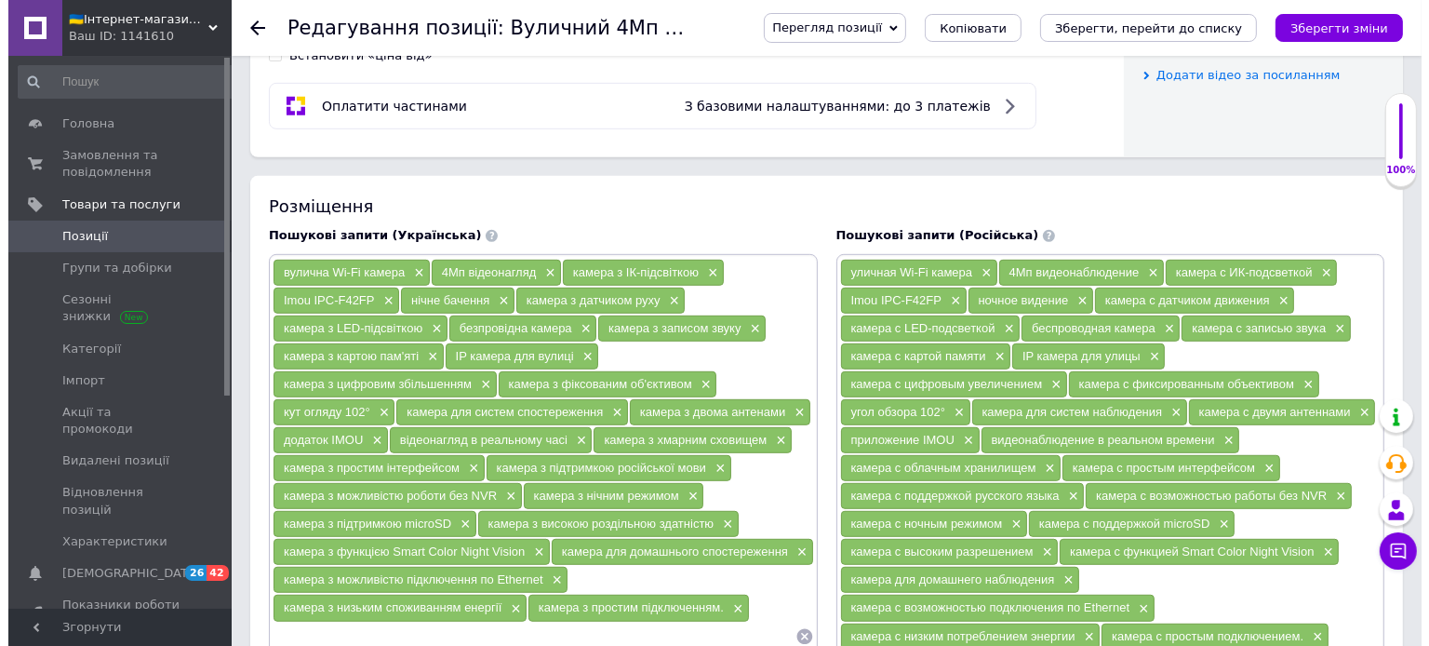
scroll to position [688, 0]
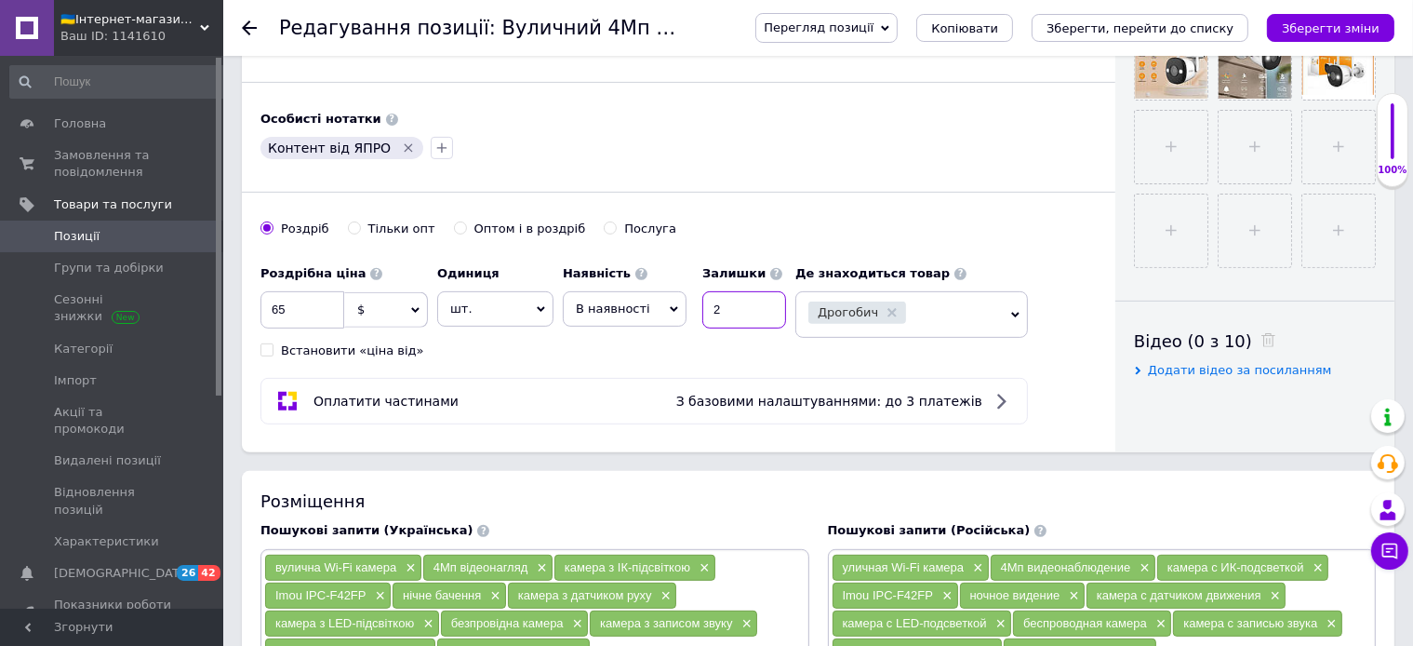
drag, startPoint x: 731, startPoint y: 307, endPoint x: 689, endPoint y: 305, distance: 41.9
click at [702, 305] on input "2" at bounding box center [744, 309] width 84 height 37
type input "1"
click at [625, 378] on div "Оплатити частинами З базовими налаштуваннями: до 3 платежів" at bounding box center [644, 401] width 768 height 47
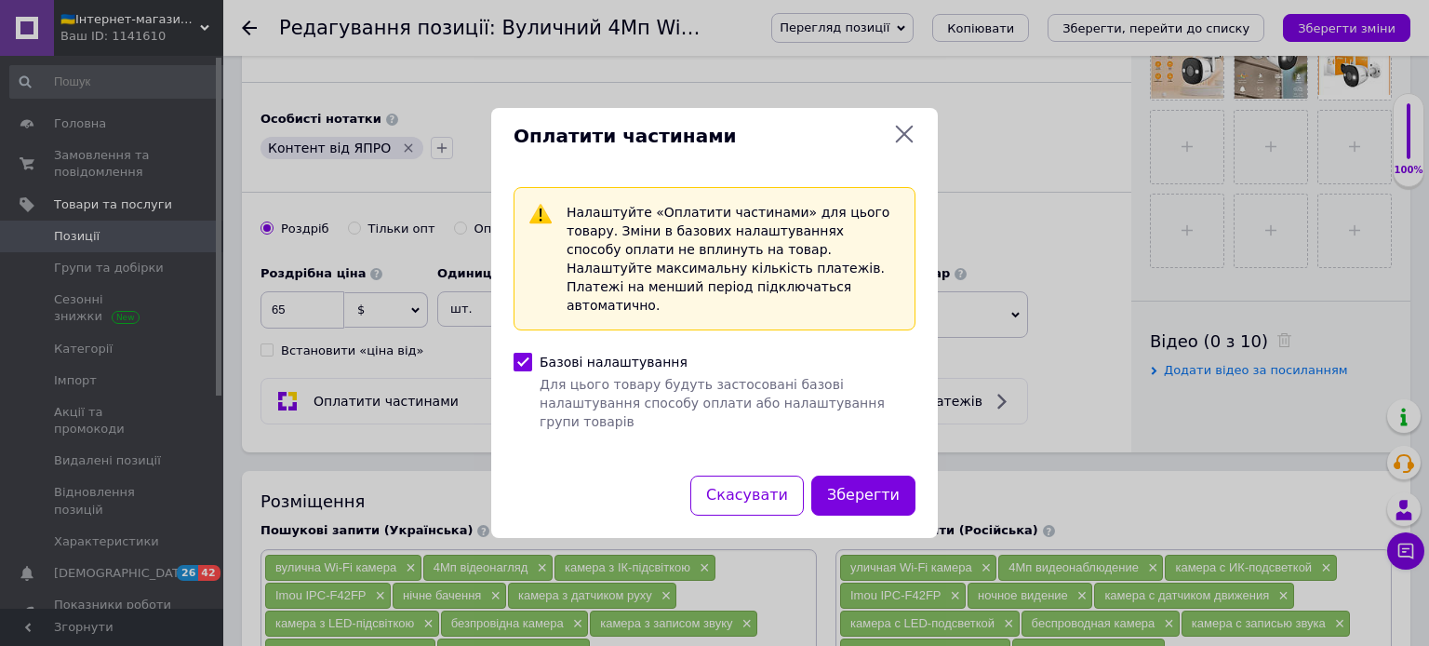
scroll to position [0, 251]
click at [902, 143] on icon at bounding box center [905, 135] width 18 height 18
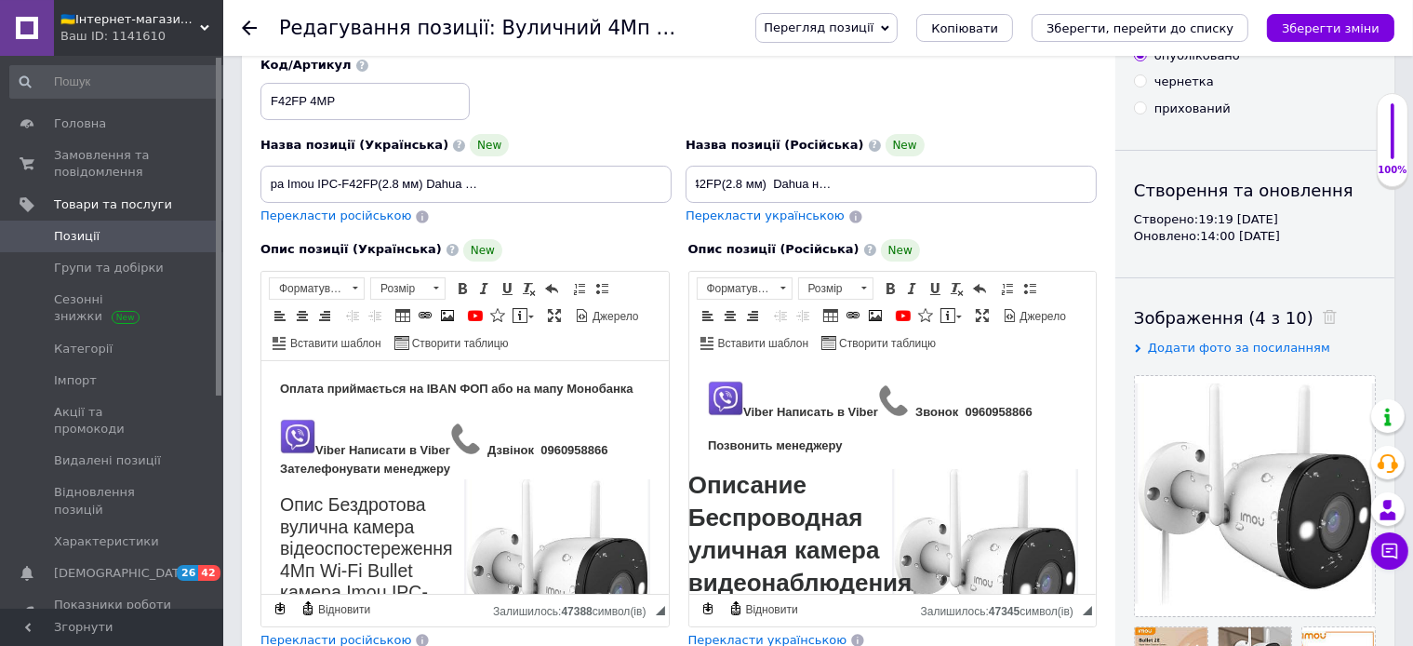
scroll to position [0, 0]
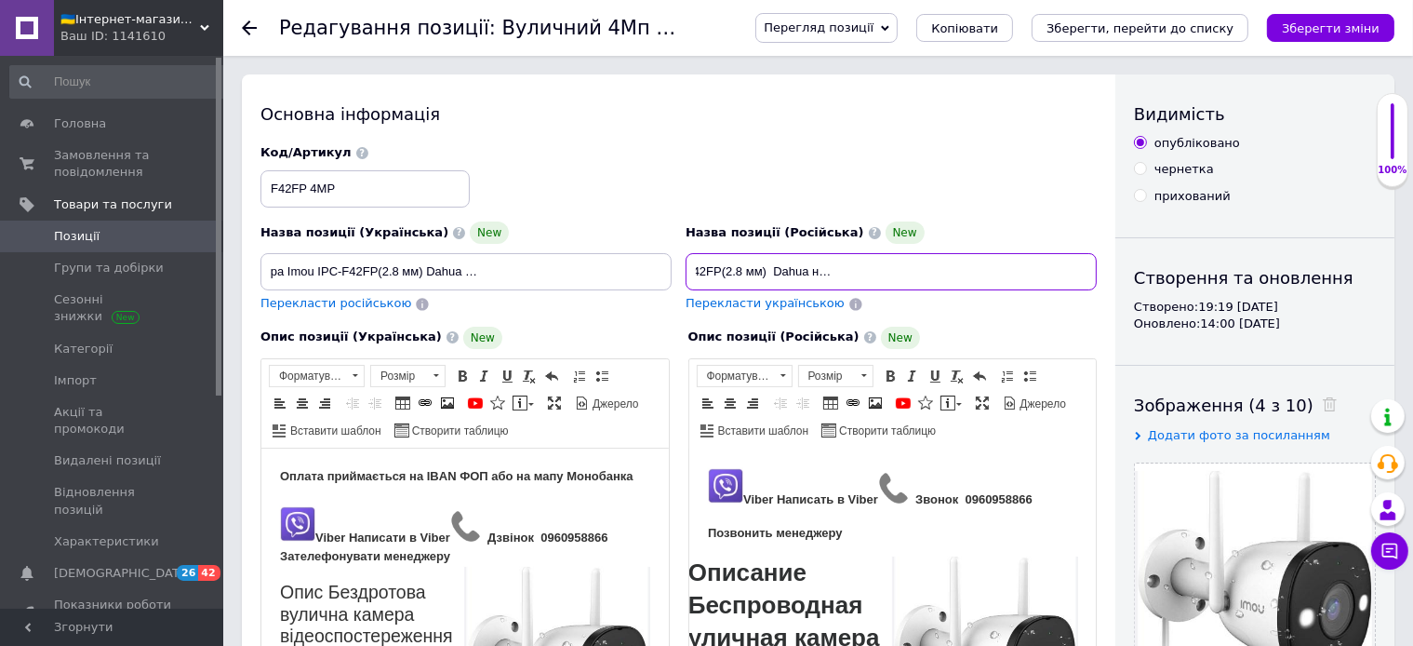
click at [1093, 278] on input "Уличная 4Мп Wi-Fi Bullet камера Imou IPC-F42FP(2.8 мм) Dahua ночная подсветка |…" at bounding box center [891, 271] width 411 height 37
drag, startPoint x: 1023, startPoint y: 270, endPoint x: 1128, endPoint y: 270, distance: 104.2
click at [1097, 270] on input "Уличная 4Мп Wi-Fi Bullet камера Imou IPC-F42FP(2.8 мм) Dahua ночная подсветка |…" at bounding box center [891, 271] width 411 height 37
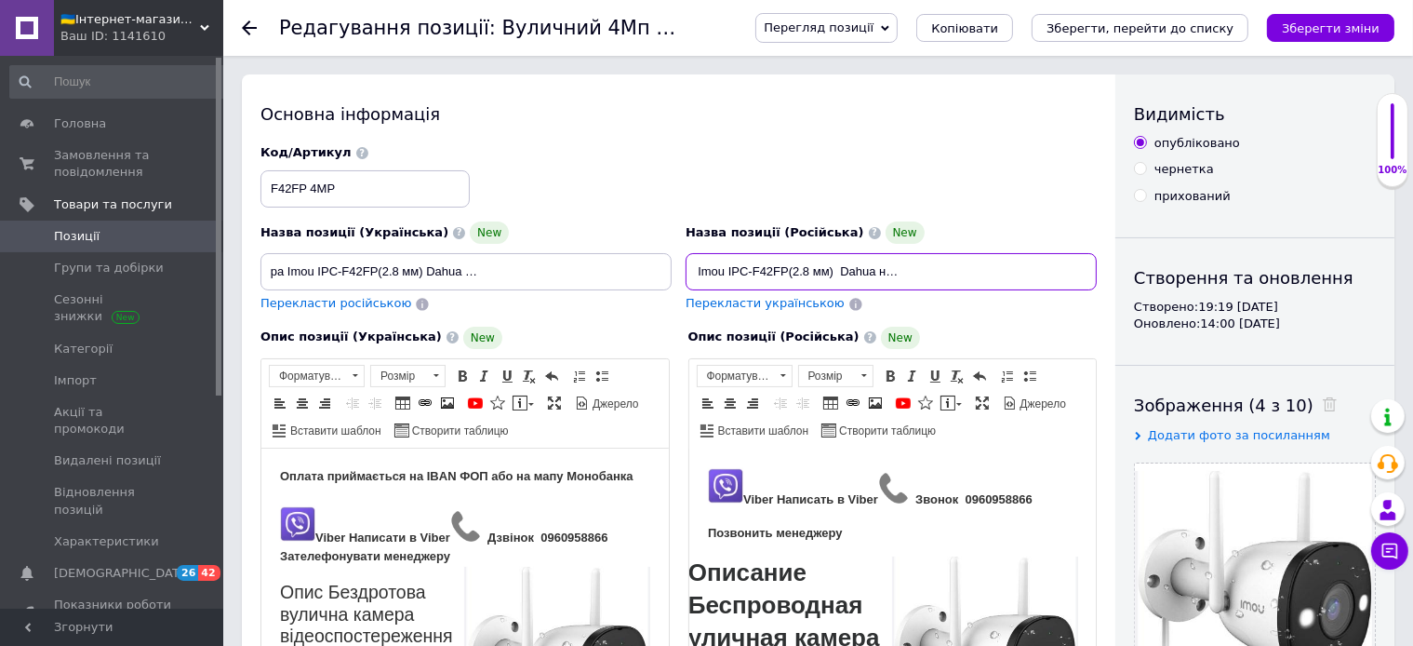
type input "Уличная 4Мп Wi-Fi Bullet камера Imou IPC-F42FP(2.8 мм) Dahua ночная подсветка |…"
drag, startPoint x: 626, startPoint y: 270, endPoint x: 705, endPoint y: 277, distance: 79.4
click at [672, 277] on input "Вуличний 4Мп Wi-Fi Bullet камера Imou IPC-F42FP(2.8 мм) Dahua нічна підсвітка |…" at bounding box center [465, 271] width 411 height 37
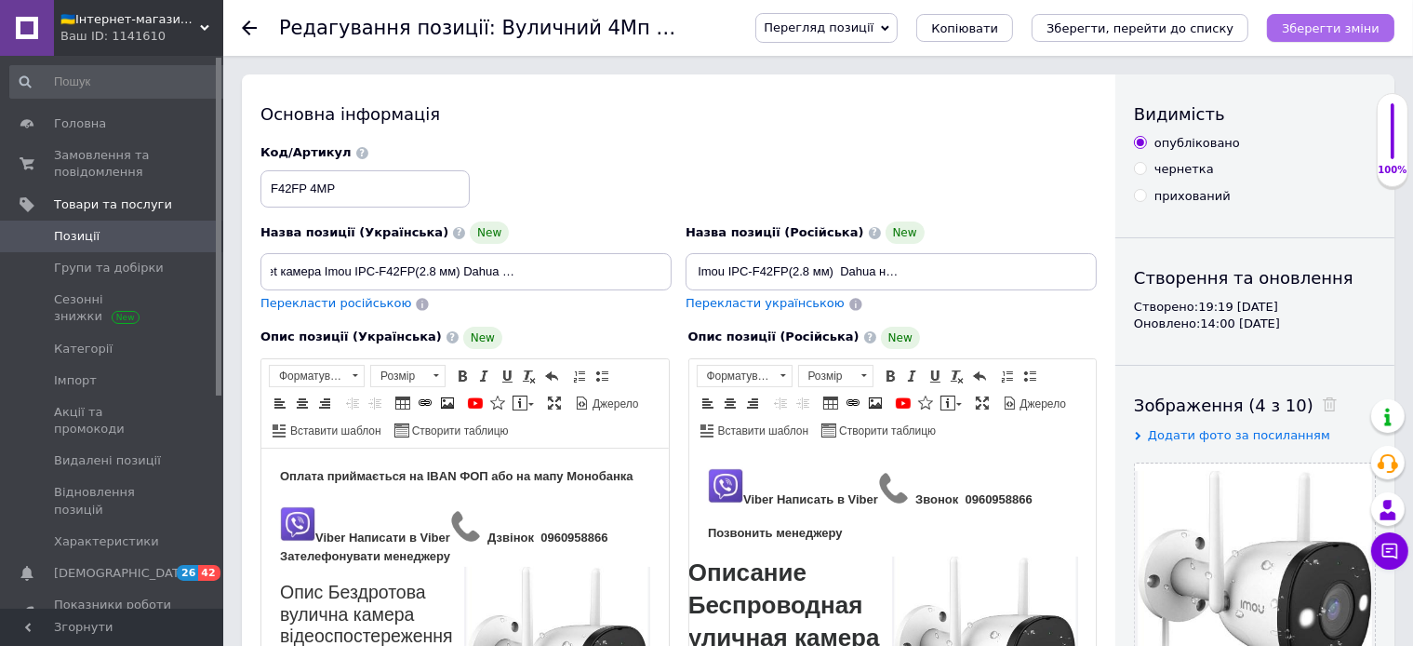
click at [1323, 21] on icon "Зберегти зміни" at bounding box center [1331, 28] width 98 height 14
type input "Вуличний 4Мп Wi-Fi Bullet камера Imou IPC-F42FP(2.8 мм) Dahua нічна підсвітка |…"
type input "Уличная 4Мп Wi-Fi Bullet камера Imou IPC-F42FP(2.8 мм) Dahua ночная подсветка |…"
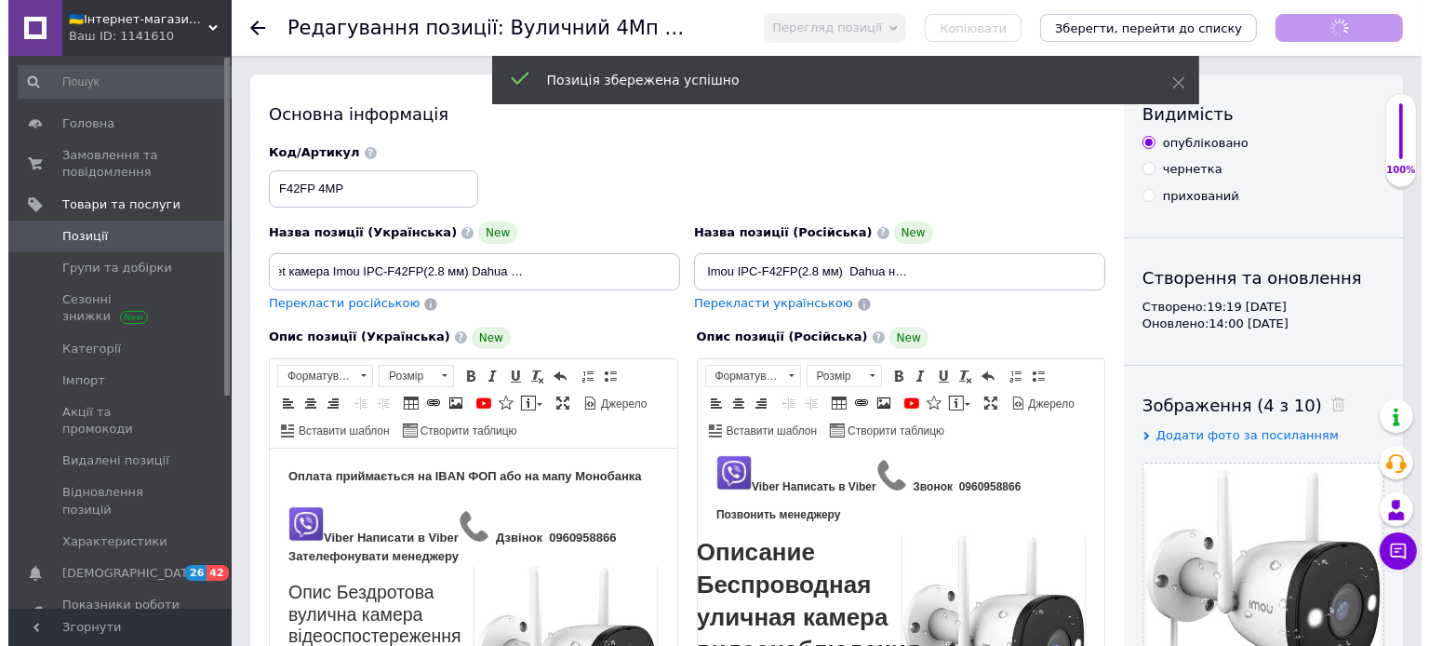
scroll to position [0, 0]
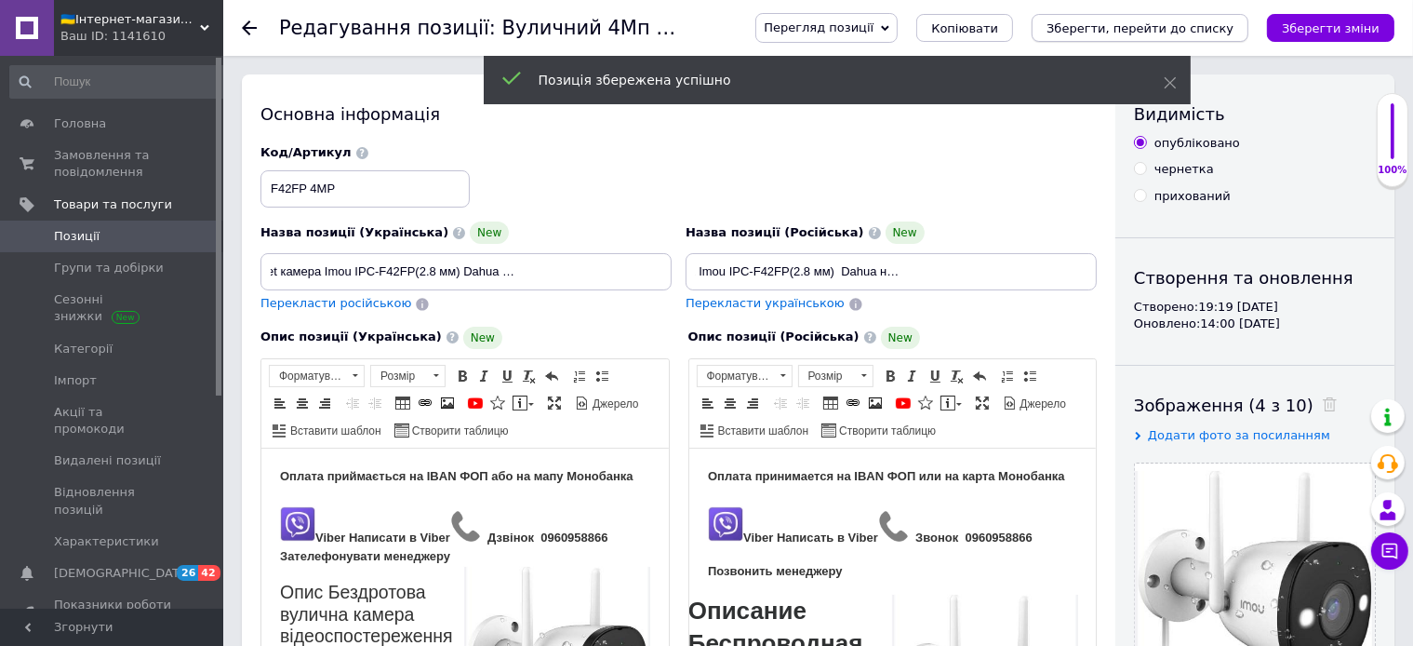
click at [1185, 32] on icon "Зберегти, перейти до списку" at bounding box center [1140, 28] width 187 height 14
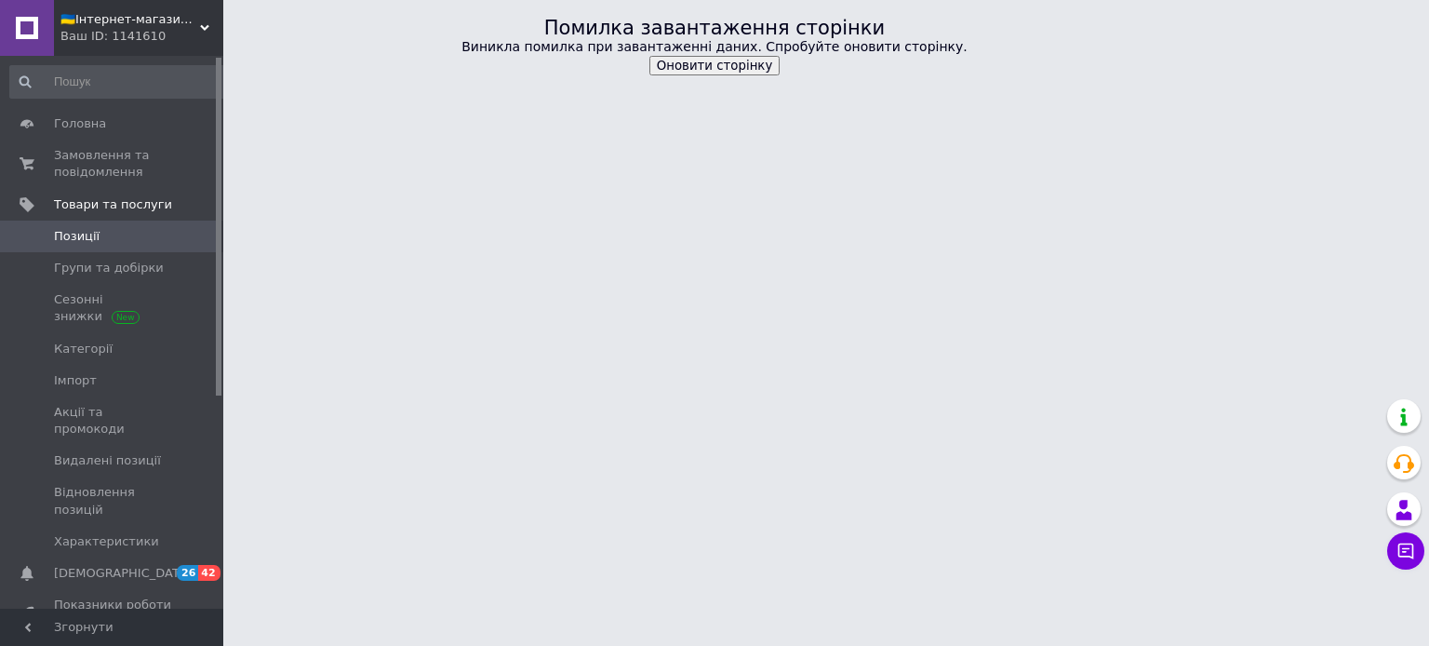
click at [701, 68] on button "Оновити сторінку" at bounding box center [714, 66] width 131 height 20
